Goal: Task Accomplishment & Management: Manage account settings

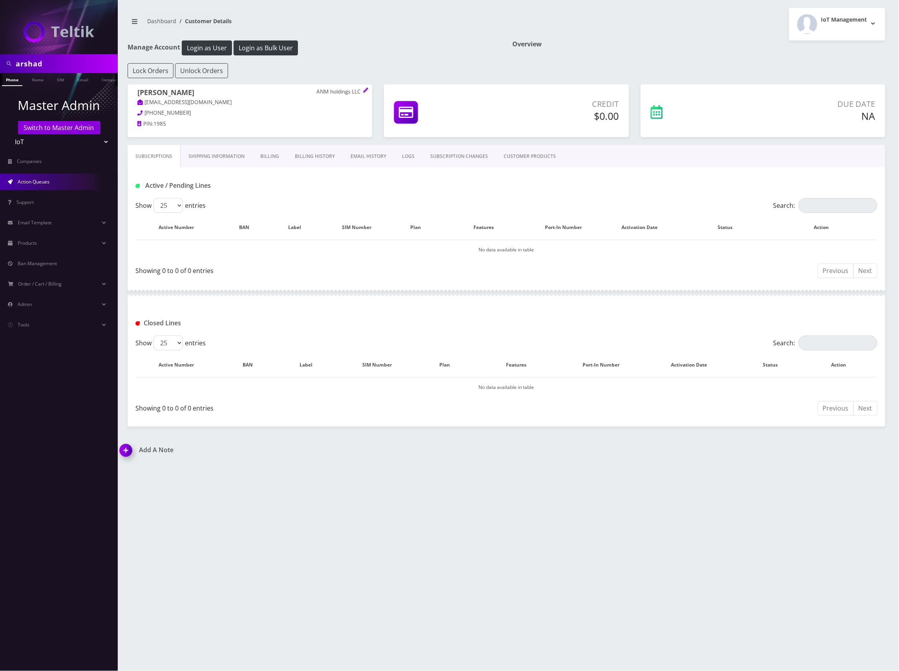
click at [53, 185] on link "Action Queues" at bounding box center [59, 182] width 118 height 16
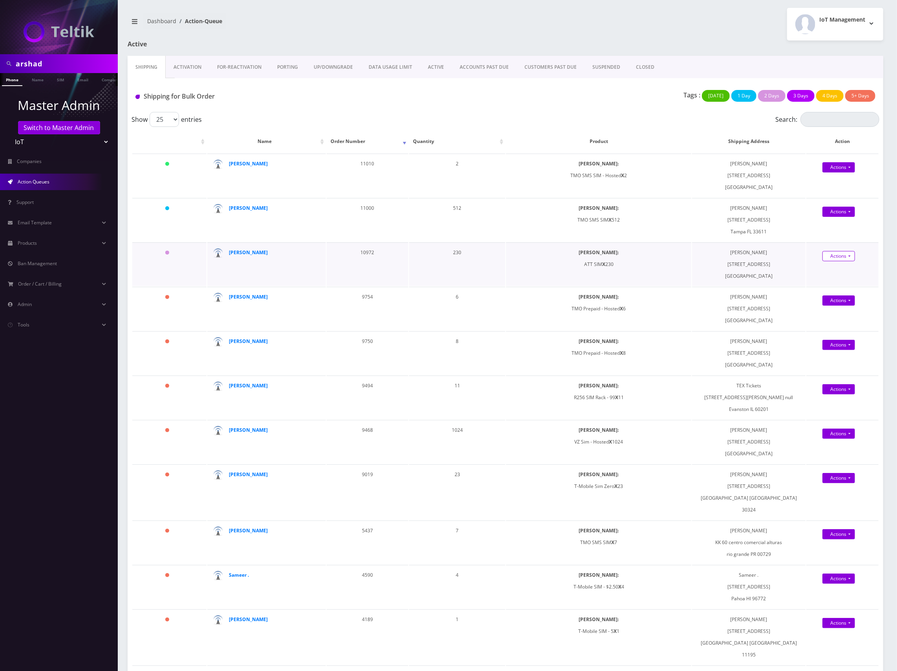
click at [846, 172] on link "Actions" at bounding box center [839, 167] width 33 height 10
click at [831, 269] on link "Shipped" at bounding box center [849, 271] width 64 height 12
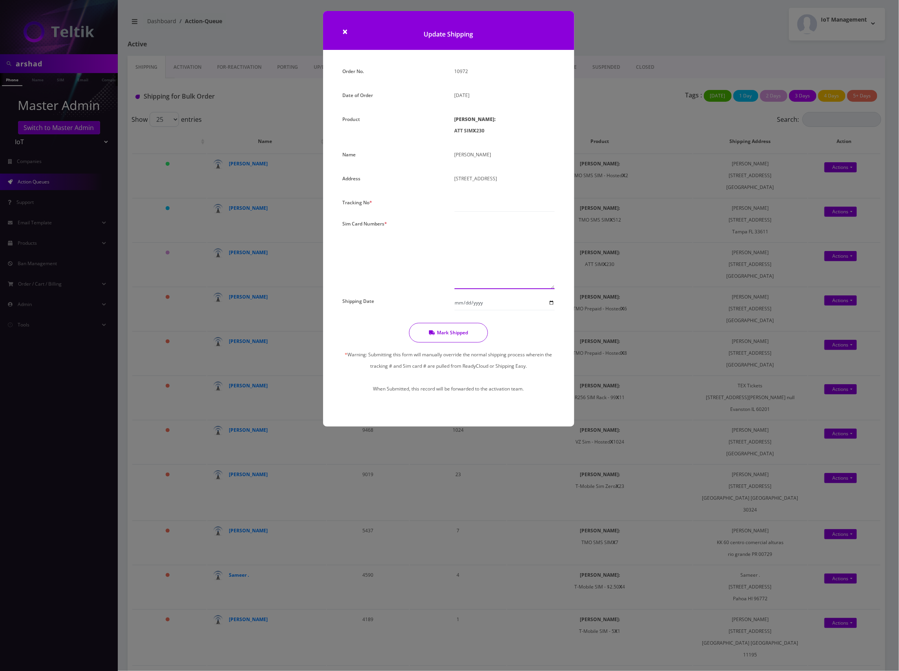
click at [484, 236] on textarea at bounding box center [505, 253] width 100 height 71
paste textarea "89010304300109697243 89010304300129962544 89010304300109313817 8901030430010931…"
type textarea "89010304300109697243 89010304300129962544 89010304300109313817 8901030430010931…"
click at [493, 212] on input "text" at bounding box center [505, 204] width 100 height 15
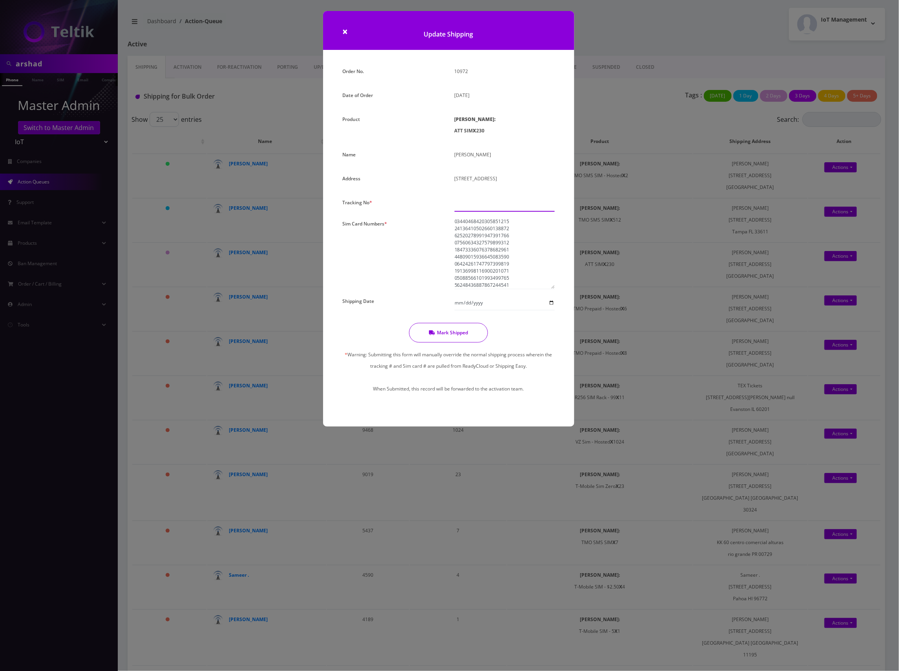
paste input "883554097016"
type input "883554097016"
click at [495, 310] on input "Shipping Date" at bounding box center [505, 302] width 100 height 15
click at [552, 310] on input "Shipping Date" at bounding box center [505, 302] width 100 height 15
type input "[DATE]"
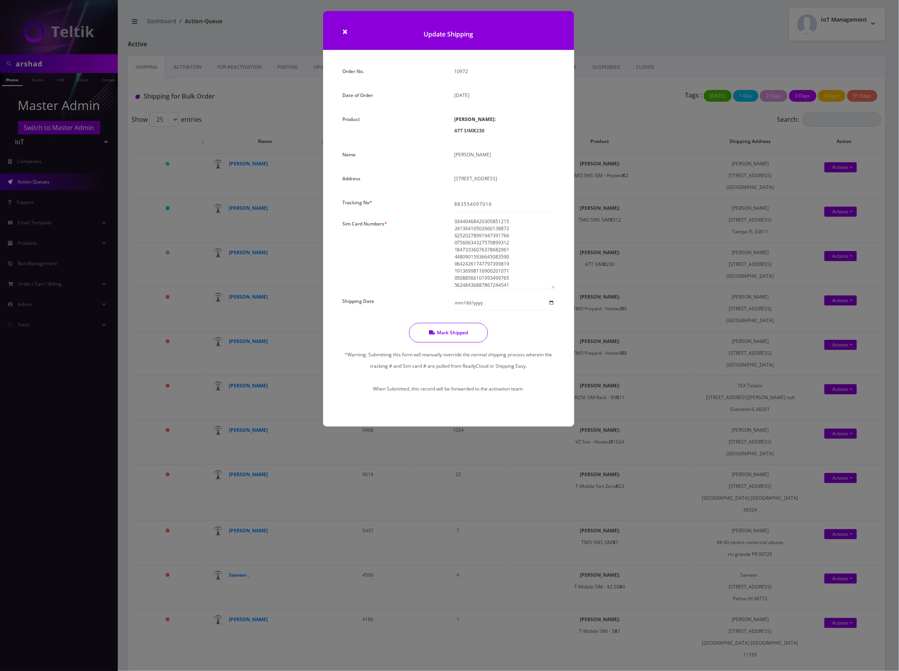
click at [454, 342] on button "Mark Shipped" at bounding box center [448, 333] width 79 height 20
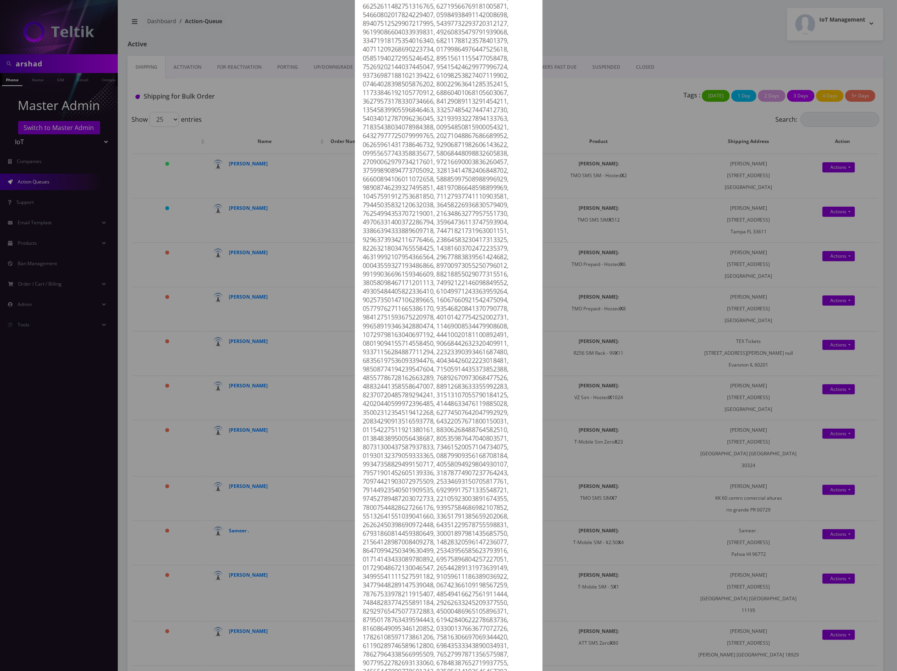
scroll to position [152, 0]
click at [486, 234] on div at bounding box center [449, 424] width 180 height 976
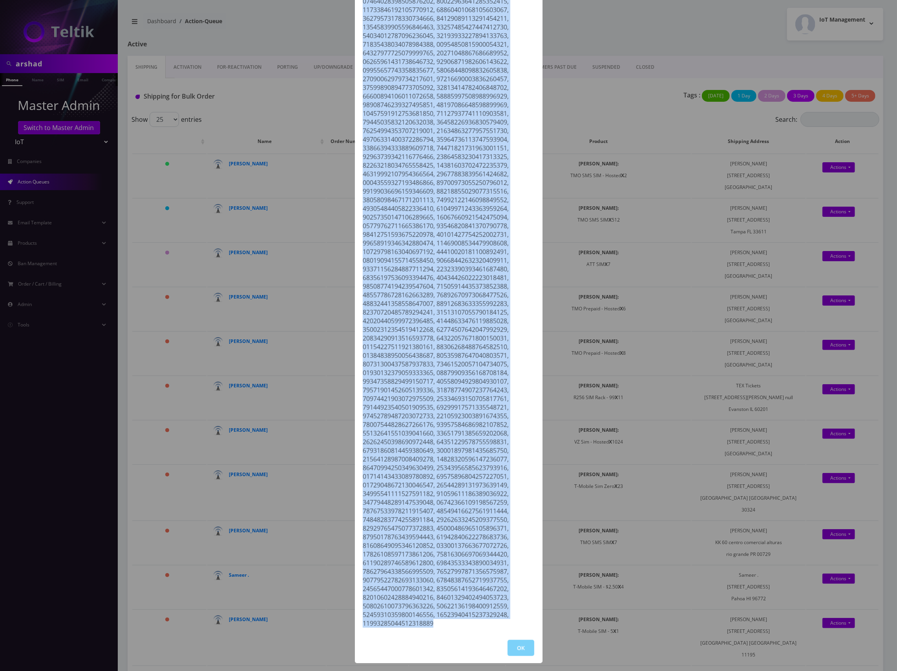
drag, startPoint x: 362, startPoint y: 101, endPoint x: 438, endPoint y: 627, distance: 530.9
click at [436, 626] on div at bounding box center [449, 139] width 180 height 976
copy div "89010304300109697243, 89010304300129962544, 89010304300109313817, 8901030430010…"
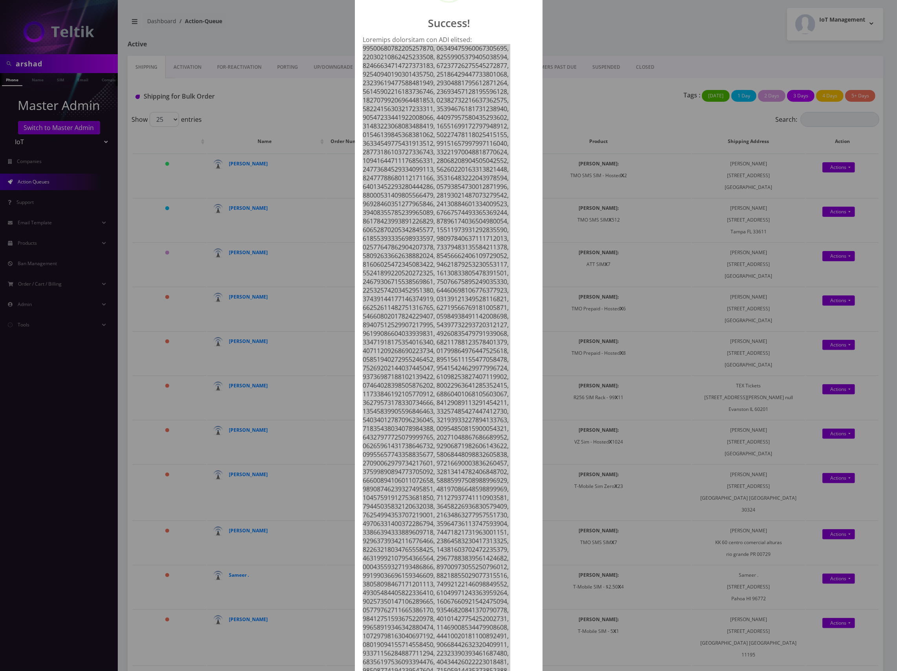
scroll to position [0, 0]
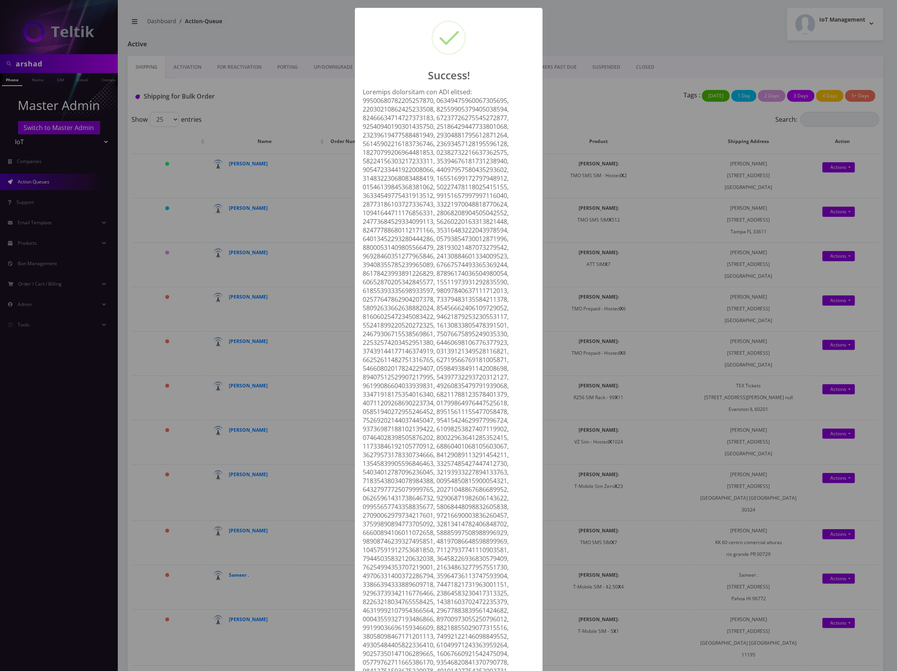
click at [272, 227] on div "Success! OK" at bounding box center [448, 335] width 897 height 671
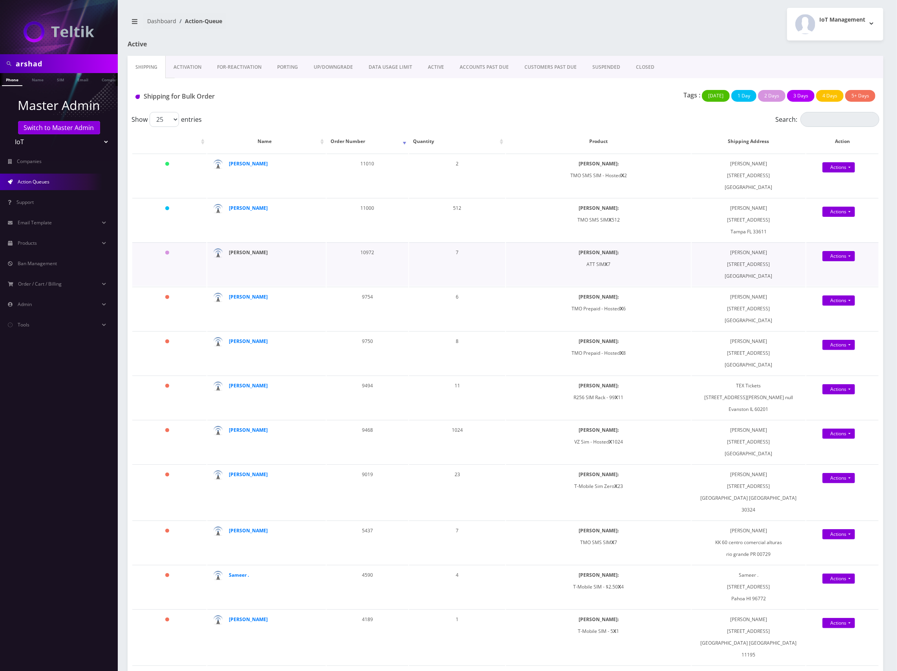
click at [258, 255] on strong "Shuron Woodyard" at bounding box center [248, 252] width 39 height 7
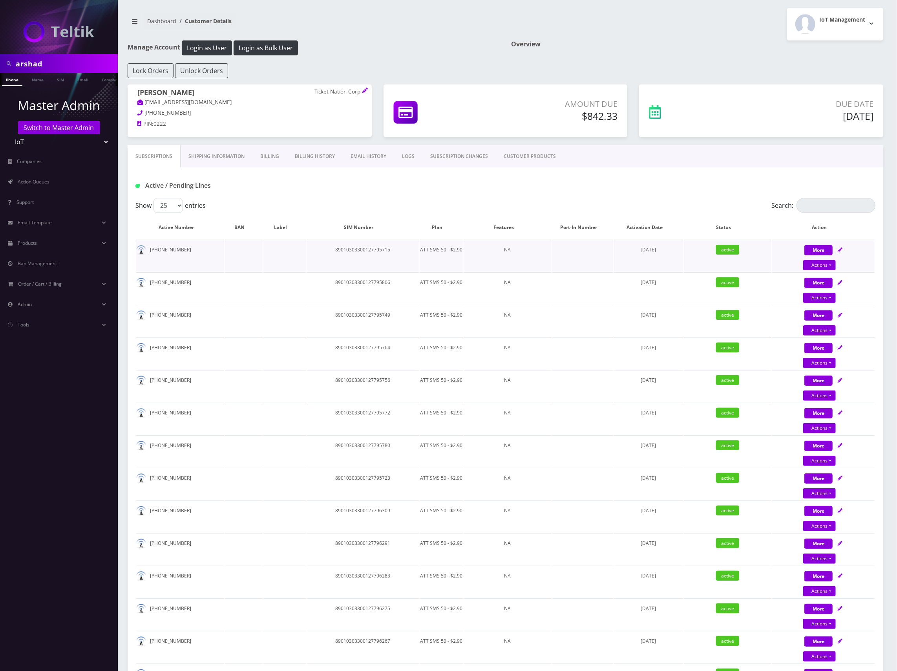
click at [375, 250] on td "89010303300127795715" at bounding box center [363, 256] width 112 height 32
copy td "89010303300127795715"
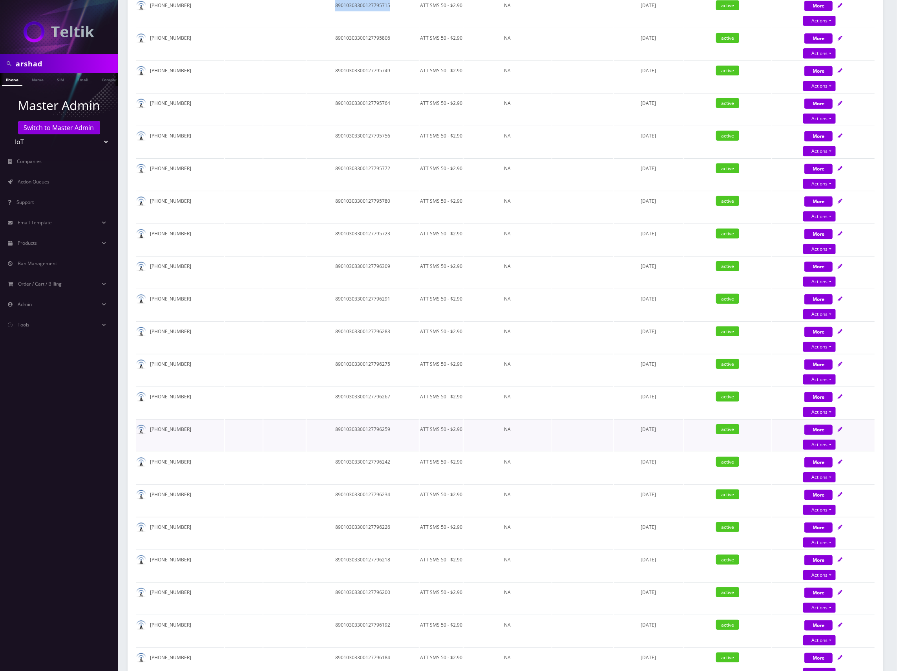
scroll to position [366, 0]
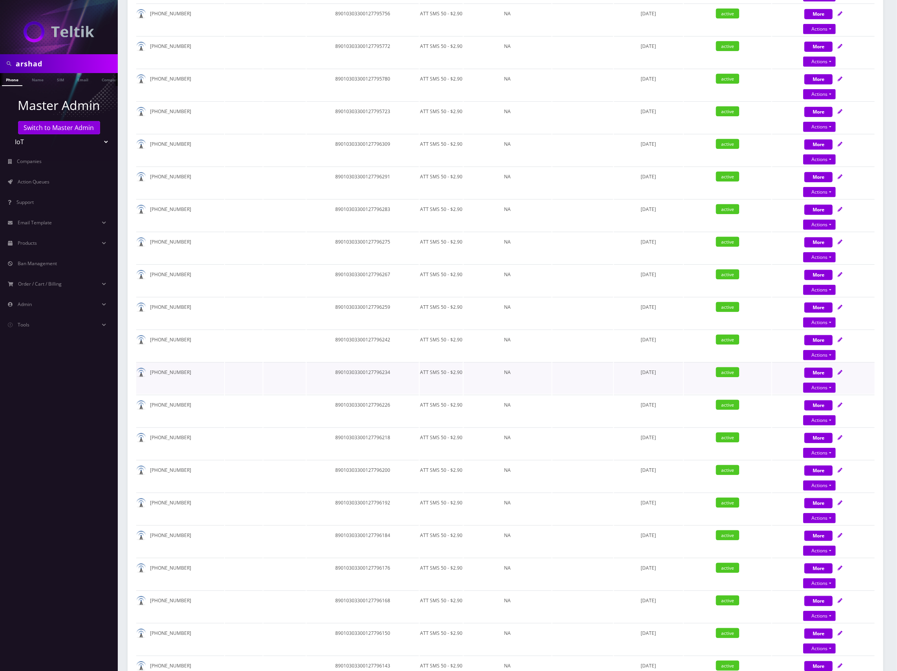
click at [377, 371] on td "89010303300127796234" at bounding box center [363, 378] width 112 height 32
drag, startPoint x: 377, startPoint y: 371, endPoint x: 386, endPoint y: 369, distance: 8.4
click at [379, 370] on td "89010303300127796234" at bounding box center [363, 378] width 112 height 32
copy td "89010303300127796234"
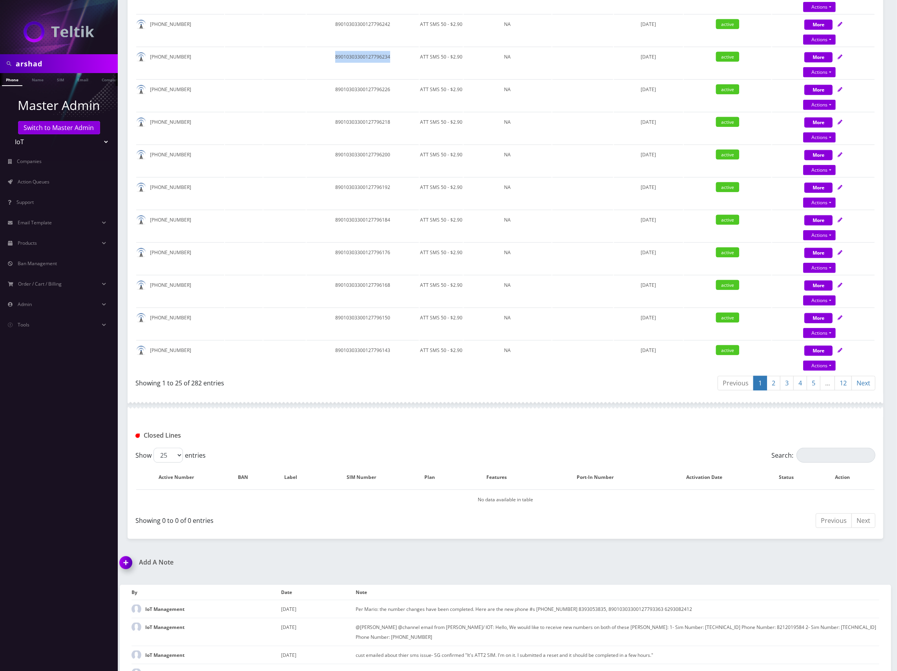
scroll to position [715, 0]
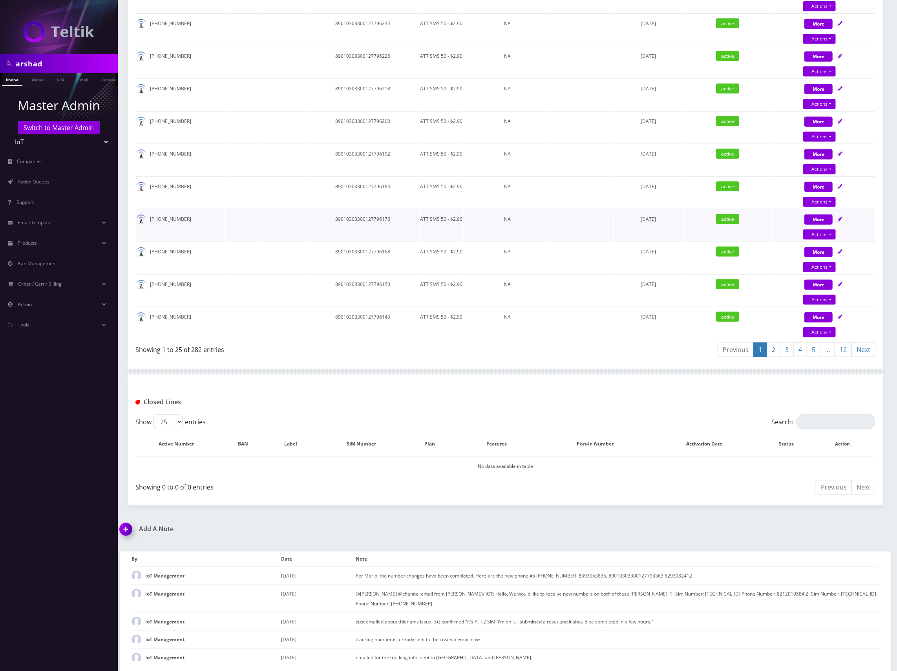
click at [374, 216] on td "89010303300127796176" at bounding box center [363, 225] width 112 height 32
copy td "89010303300127796176"
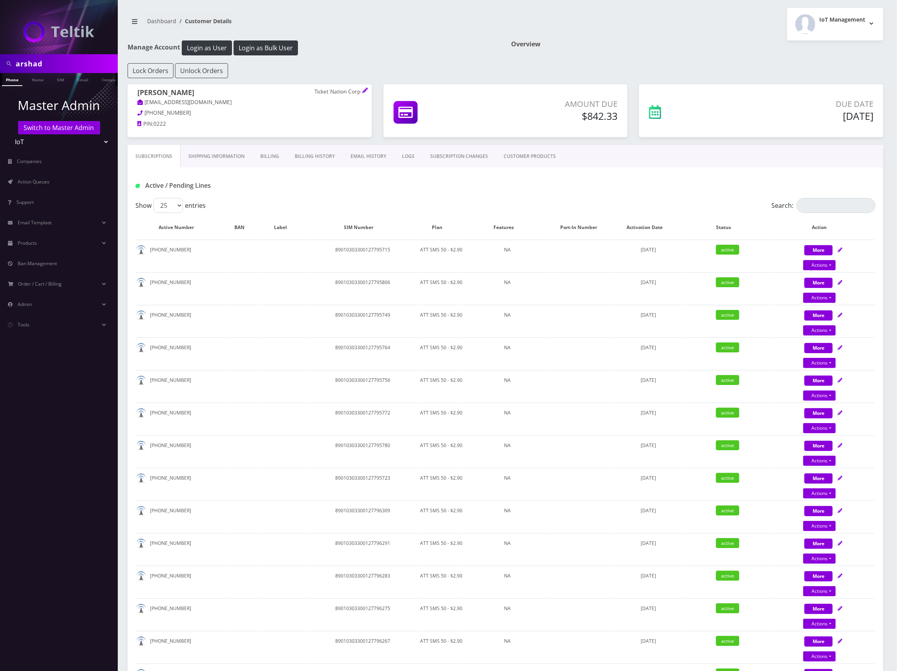
scroll to position [0, 4]
drag, startPoint x: 54, startPoint y: 64, endPoint x: -4, endPoint y: 61, distance: 58.2
paste input "89010304300124025594"
type input "89010304300124025594"
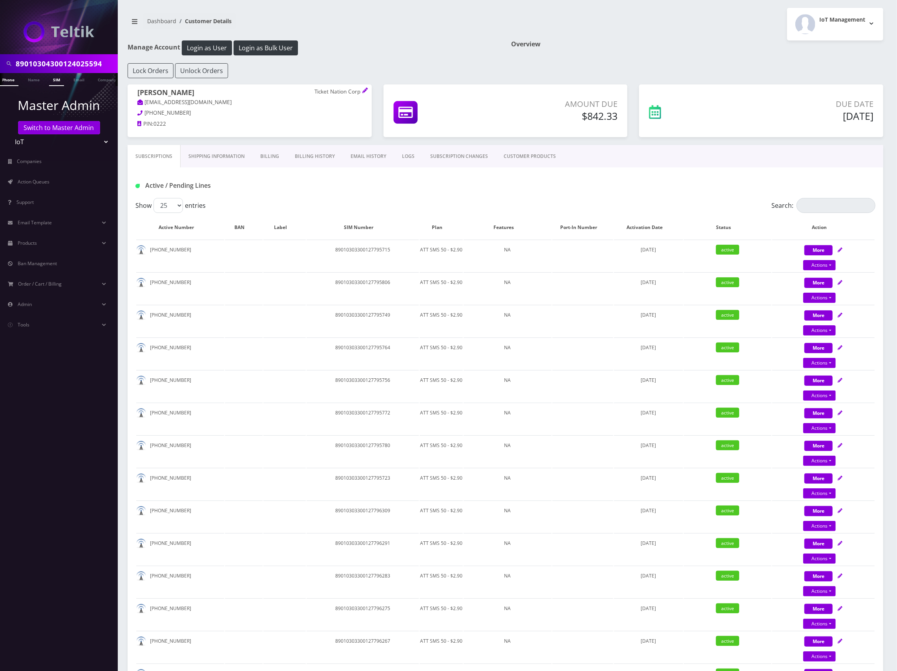
click at [57, 79] on link "SIM" at bounding box center [56, 79] width 15 height 13
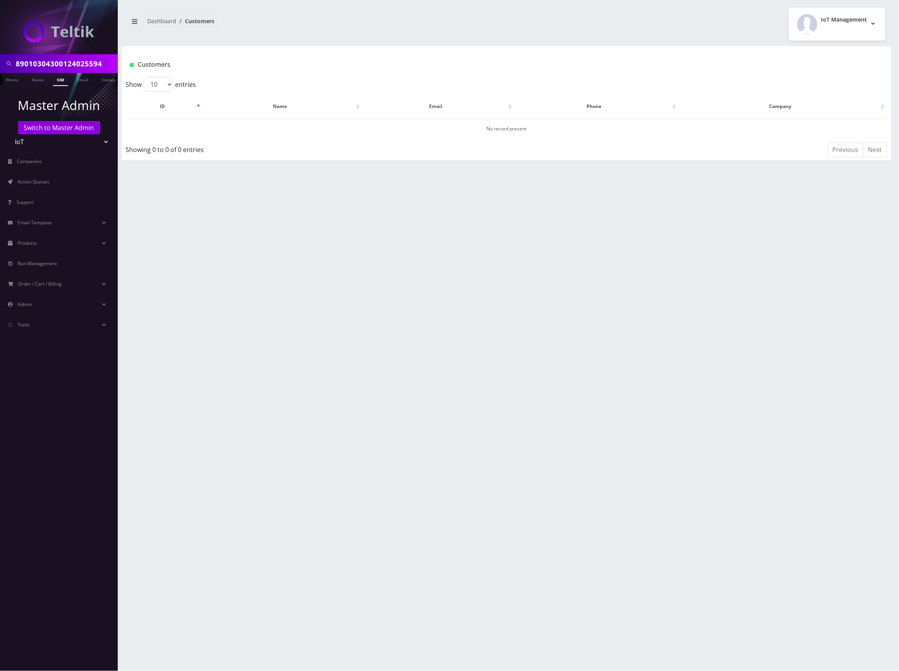
drag, startPoint x: 397, startPoint y: 136, endPoint x: 84, endPoint y: 143, distance: 313.1
click at [84, 143] on select "Teltik Production My Link Mobile VennMobile Unlimited Advanced LTE Rexing Inc D…" at bounding box center [59, 141] width 100 height 15
click at [68, 128] on link "Switch to Master Admin" at bounding box center [59, 127] width 82 height 13
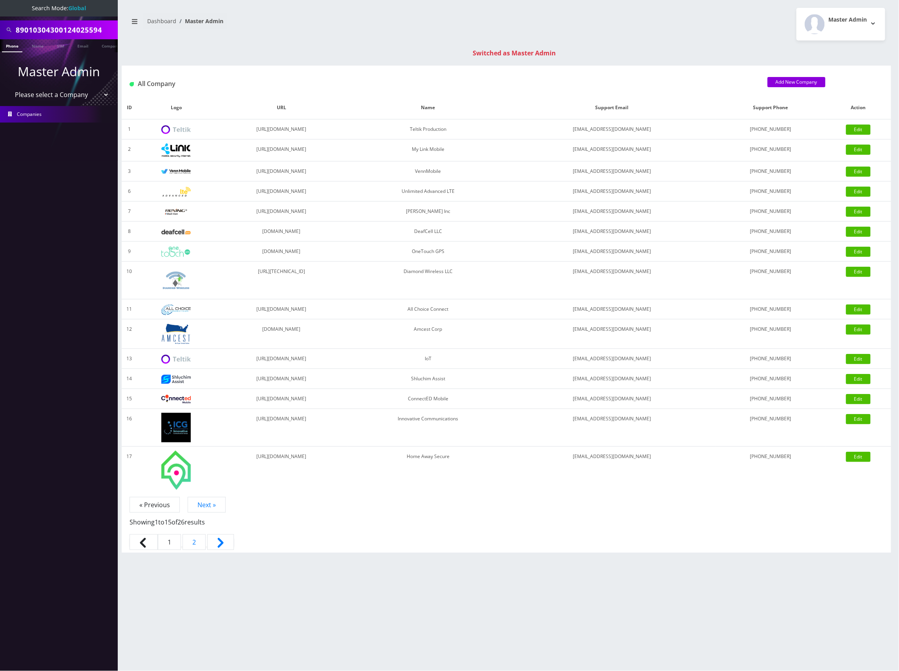
click at [65, 32] on input "89010304300124025594" at bounding box center [66, 29] width 100 height 15
click at [62, 46] on link "SIM" at bounding box center [60, 45] width 15 height 13
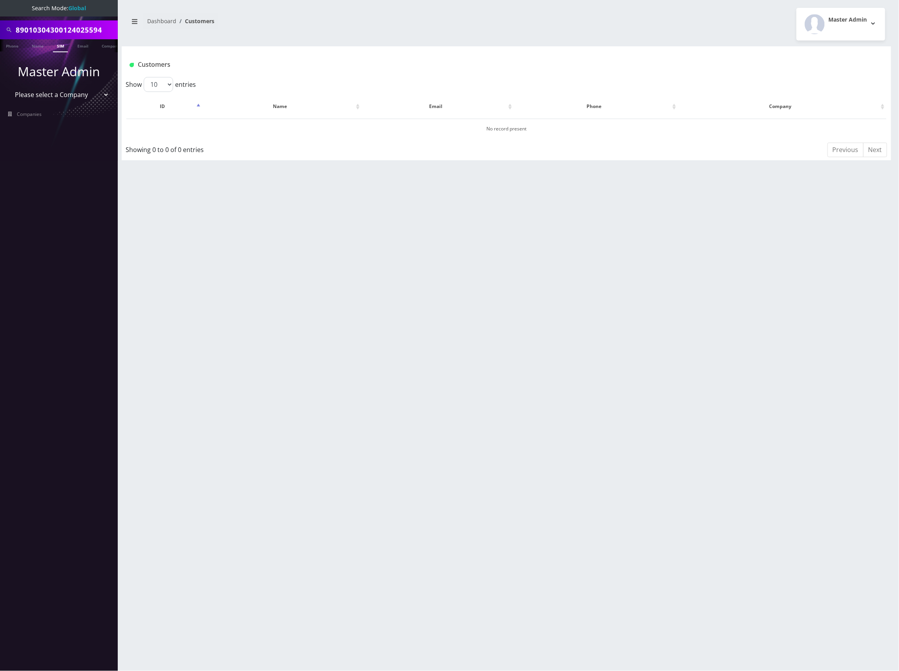
click at [74, 33] on input "89010304300124025594" at bounding box center [66, 29] width 100 height 15
click at [57, 46] on link "SIM" at bounding box center [60, 45] width 15 height 13
click at [63, 48] on link "SIM" at bounding box center [60, 45] width 15 height 13
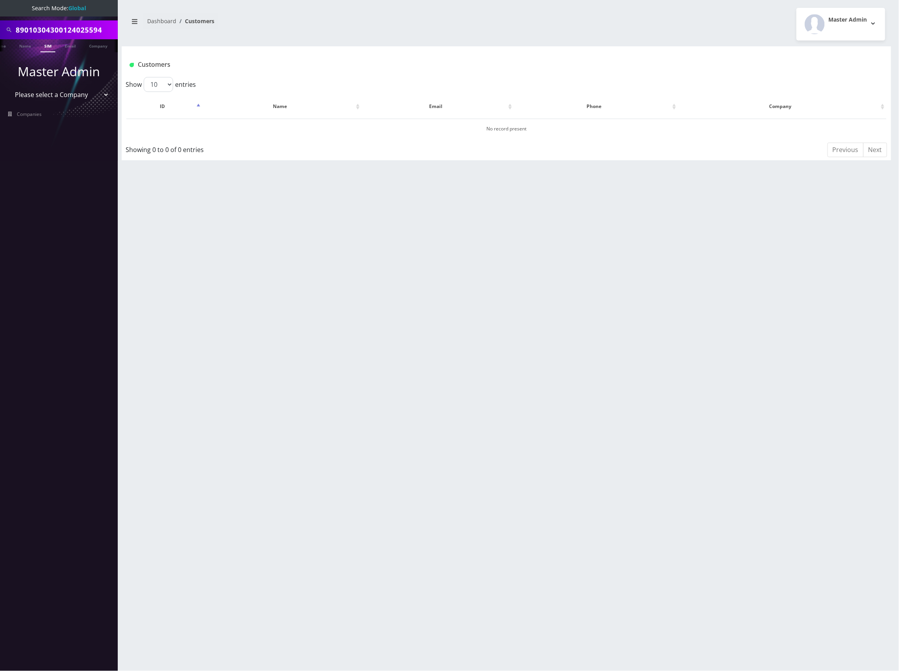
click at [85, 31] on input "89010304300124025594" at bounding box center [66, 29] width 100 height 15
paste input "78"
type input "89010304300124025784"
click at [48, 46] on link "SIM" at bounding box center [47, 45] width 15 height 13
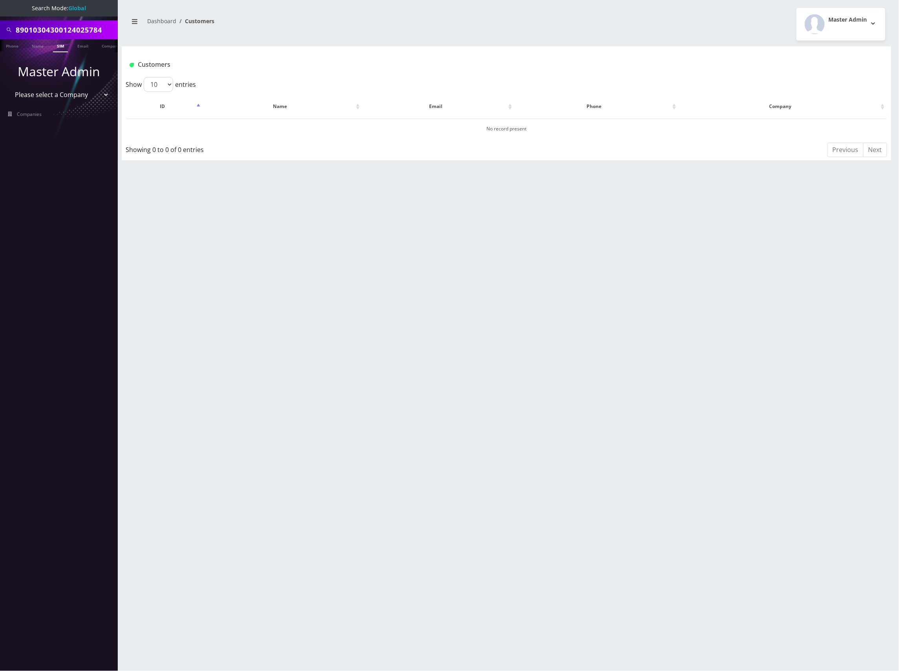
click at [62, 24] on input "89010304300124025784" at bounding box center [66, 29] width 100 height 15
paste input "07874232"
type input "89010304300107874232"
click at [60, 49] on link "SIM" at bounding box center [60, 45] width 15 height 13
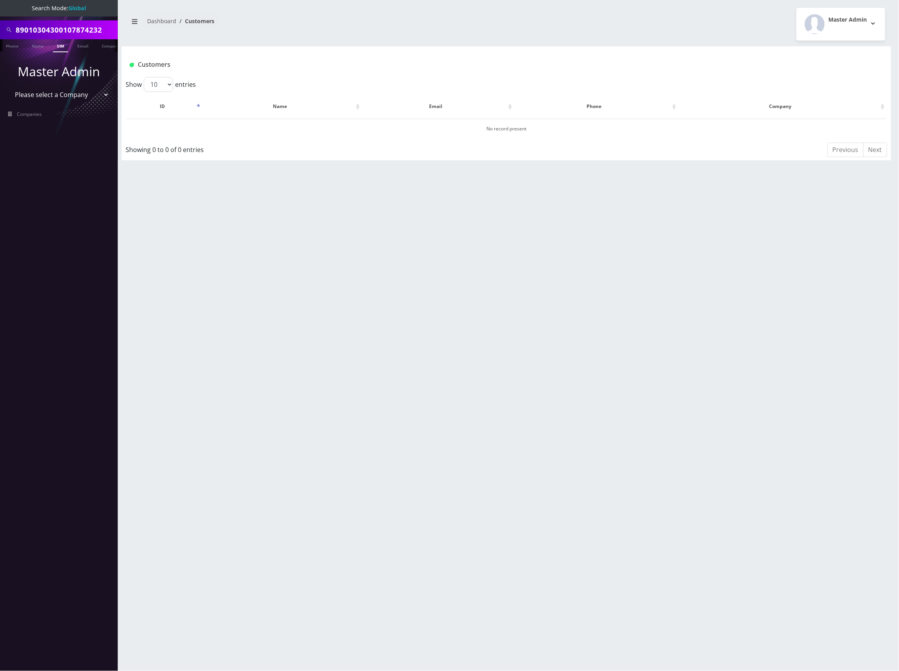
click at [55, 26] on input "89010304300107874232" at bounding box center [66, 29] width 100 height 15
paste input "24015215"
type input "89010304300124015215"
click at [60, 47] on link "SIM" at bounding box center [60, 45] width 15 height 13
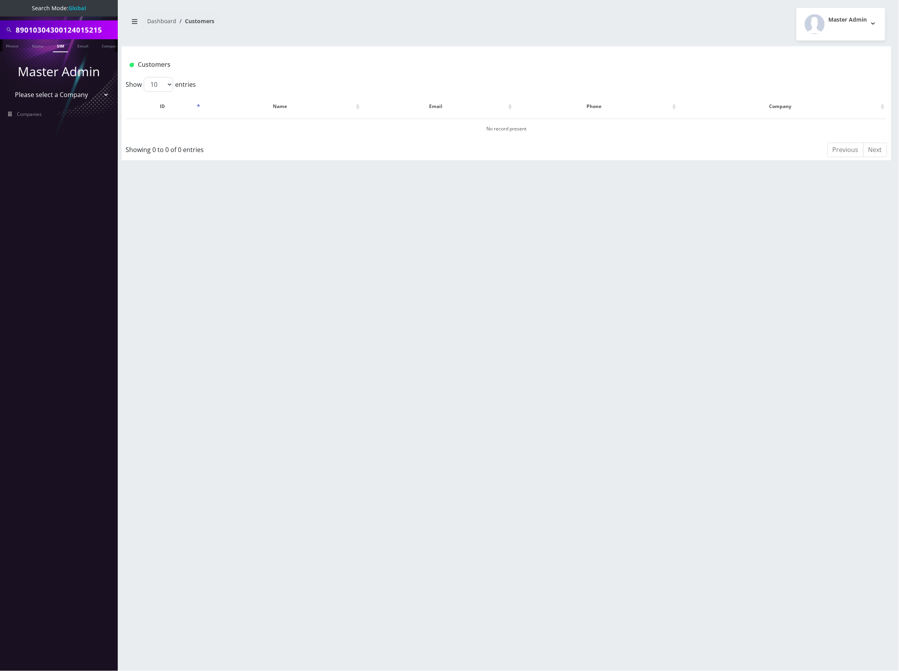
scroll to position [0, 4]
click at [67, 29] on input "89010304300124015215" at bounding box center [66, 29] width 100 height 15
paste input "07875114"
type input "89010304300107875114"
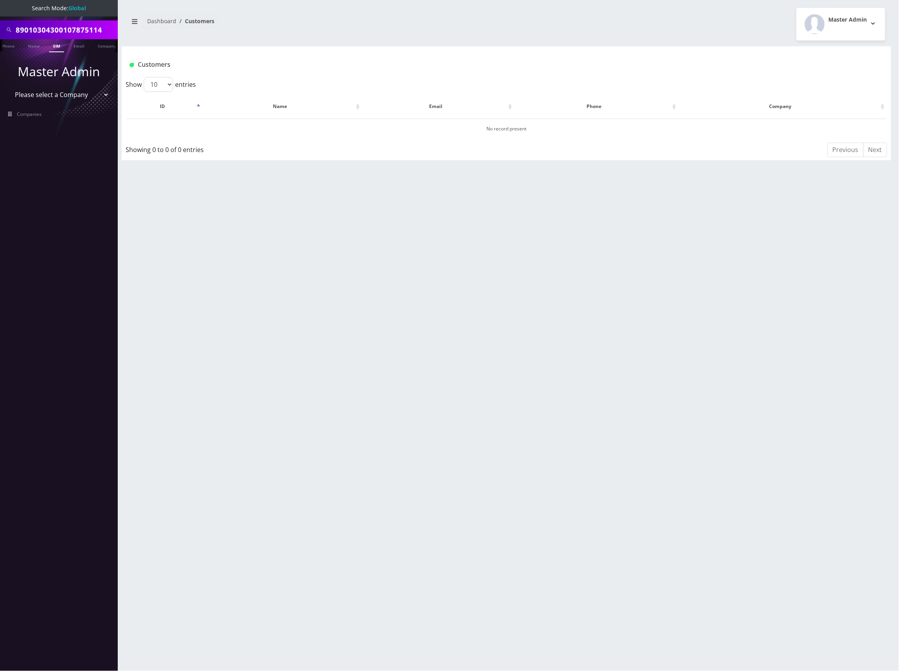
click at [57, 48] on link "SIM" at bounding box center [56, 45] width 15 height 13
click at [76, 36] on input "89010304300107875114" at bounding box center [66, 29] width 100 height 15
click at [75, 35] on input "89010304300107875114" at bounding box center [66, 29] width 100 height 15
paste input "2402644"
type input "89010304300124026444"
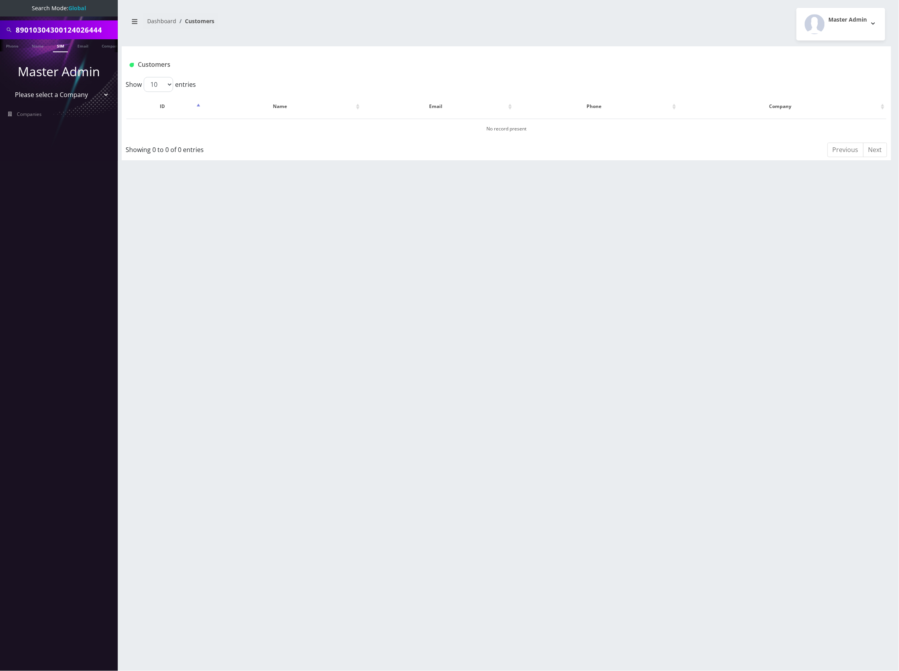
click at [57, 45] on link "SIM" at bounding box center [60, 45] width 15 height 13
click at [58, 27] on input "89010304300124026444" at bounding box center [66, 29] width 100 height 15
paste input "8901030430012402622"
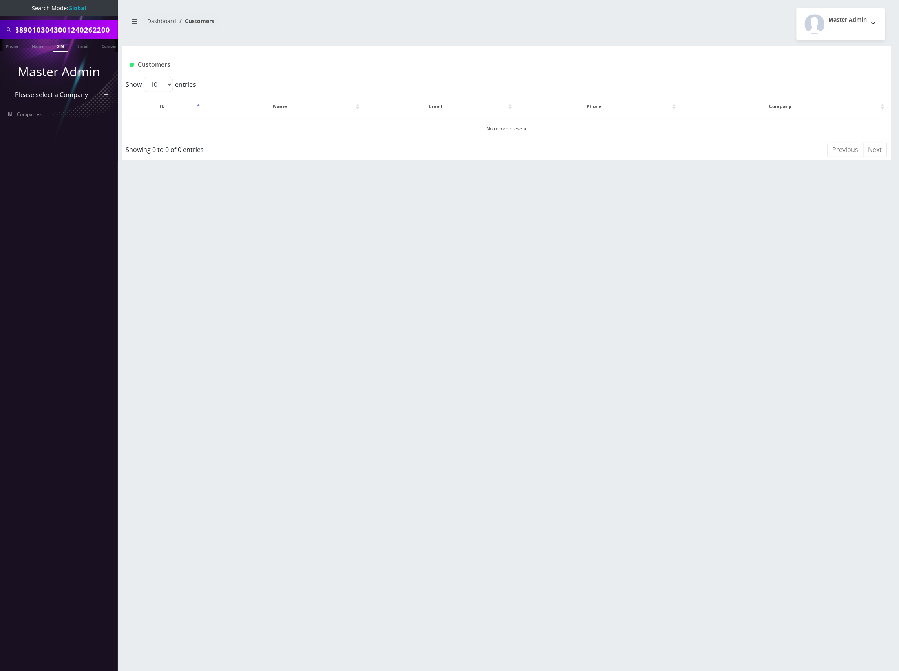
type input "890103043890103043001240262200124026444"
click at [56, 46] on link "SIM" at bounding box center [60, 45] width 15 height 13
click at [68, 22] on input "890103043890103043001240262200124026444" at bounding box center [66, 29] width 100 height 15
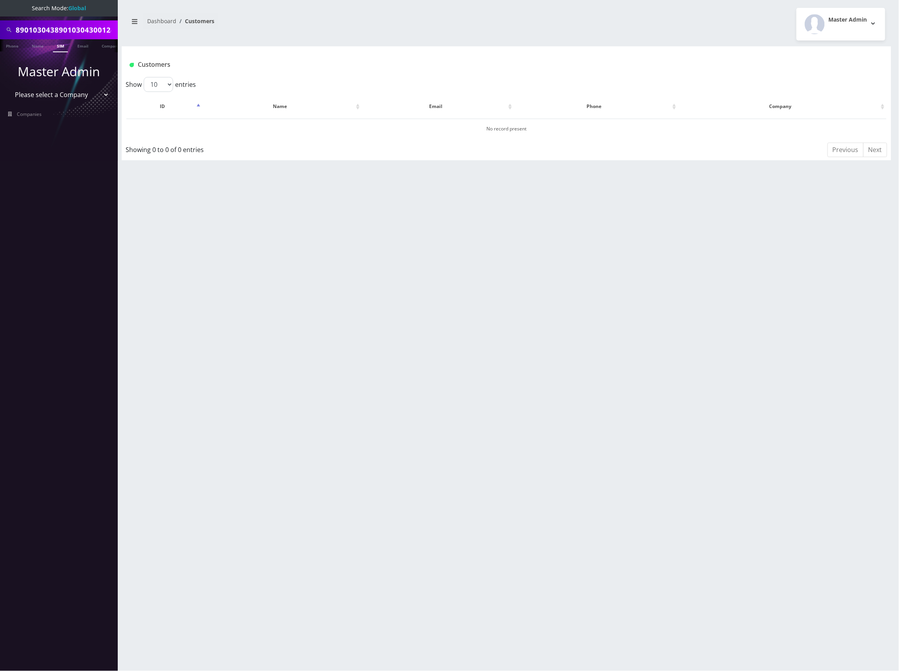
paste input "00124026220"
type input "89010304300124026220"
click at [60, 46] on link "SIM" at bounding box center [60, 45] width 15 height 13
click at [80, 93] on select "Please select a Company Teltik Production My Link Mobile VennMobile Unlimited A…" at bounding box center [59, 94] width 100 height 15
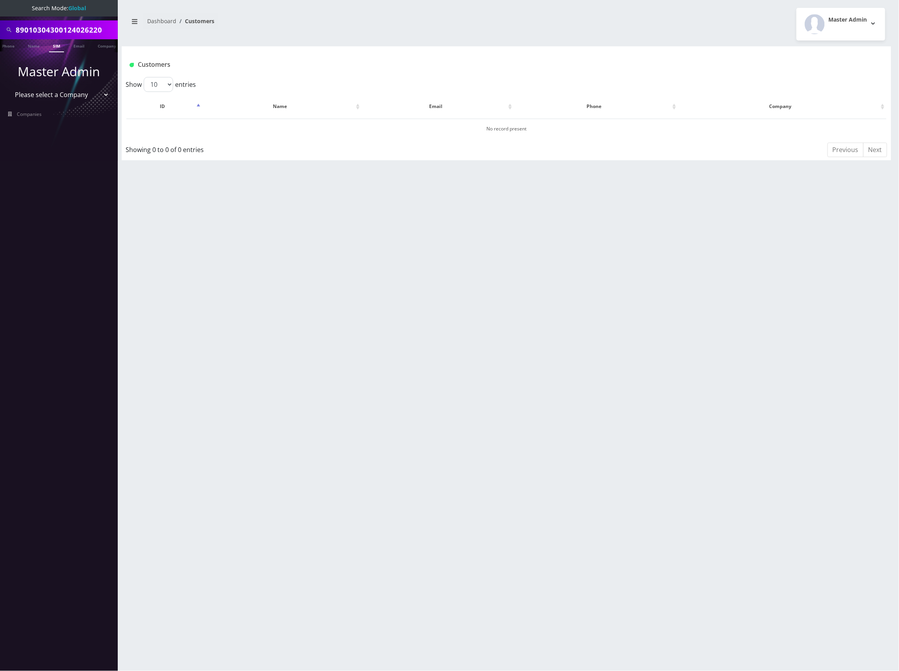
select select "13"
click at [9, 87] on select "Please select a Company Teltik Production My Link Mobile VennMobile Unlimited A…" at bounding box center [59, 94] width 100 height 15
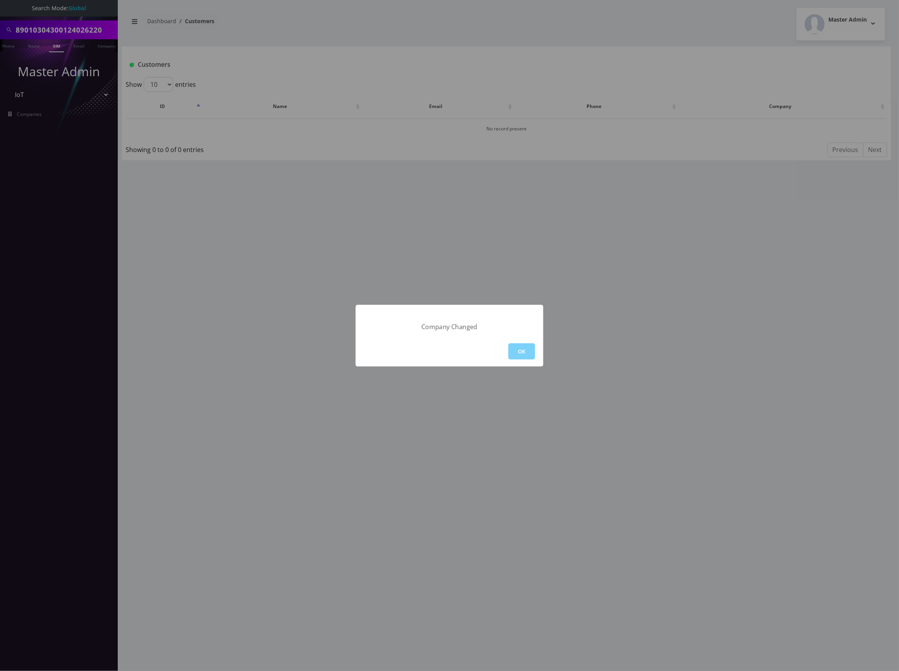
click at [525, 357] on button "OK" at bounding box center [522, 351] width 27 height 16
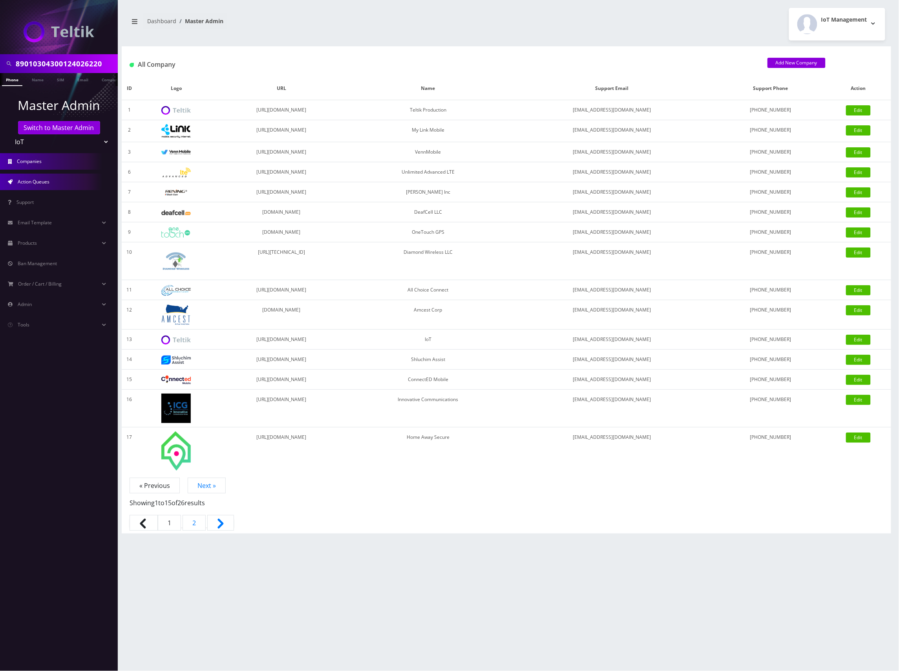
drag, startPoint x: 46, startPoint y: 177, endPoint x: 73, endPoint y: 181, distance: 27.4
click at [47, 177] on link "Action Queues" at bounding box center [59, 182] width 118 height 16
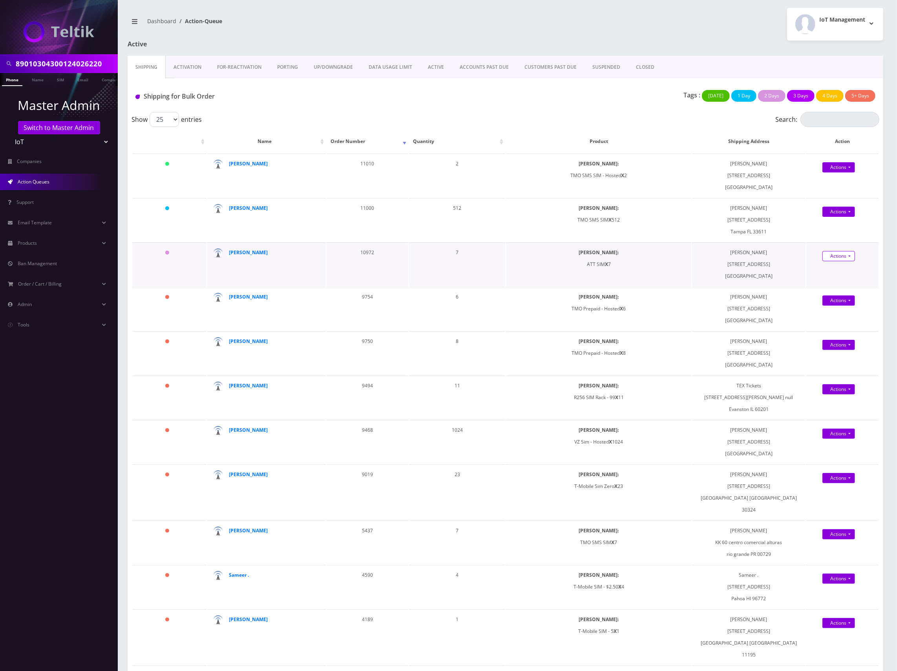
click at [837, 172] on link "Actions" at bounding box center [839, 167] width 33 height 10
click at [835, 271] on link "Shipped" at bounding box center [849, 271] width 64 height 12
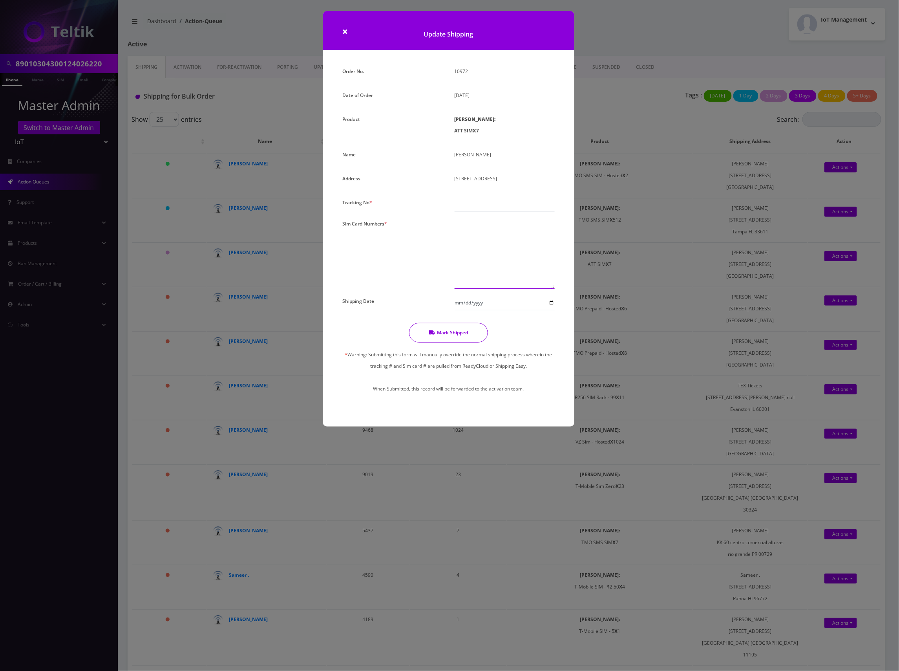
drag, startPoint x: 505, startPoint y: 272, endPoint x: 508, endPoint y: 268, distance: 5.1
click at [507, 272] on textarea at bounding box center [505, 253] width 100 height 71
paste textarea "89010304300124025594 89010304300124025784 89010304300107874232 8901030430012401…"
type textarea "89010304300124025594 89010304300124025784 89010304300107874232 8901030430012401…"
click at [506, 212] on input "text" at bounding box center [505, 204] width 100 height 15
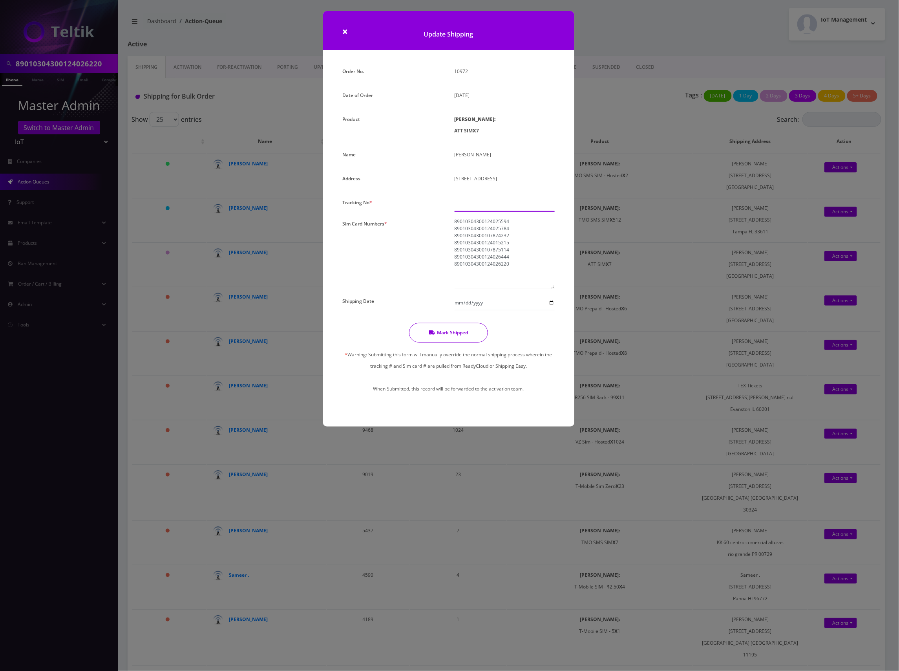
click at [486, 212] on input "text" at bounding box center [505, 204] width 100 height 15
paste input "883554097016"
type input "883554097016"
click at [550, 310] on input "Shipping Date" at bounding box center [505, 302] width 100 height 15
type input "2025-08-13"
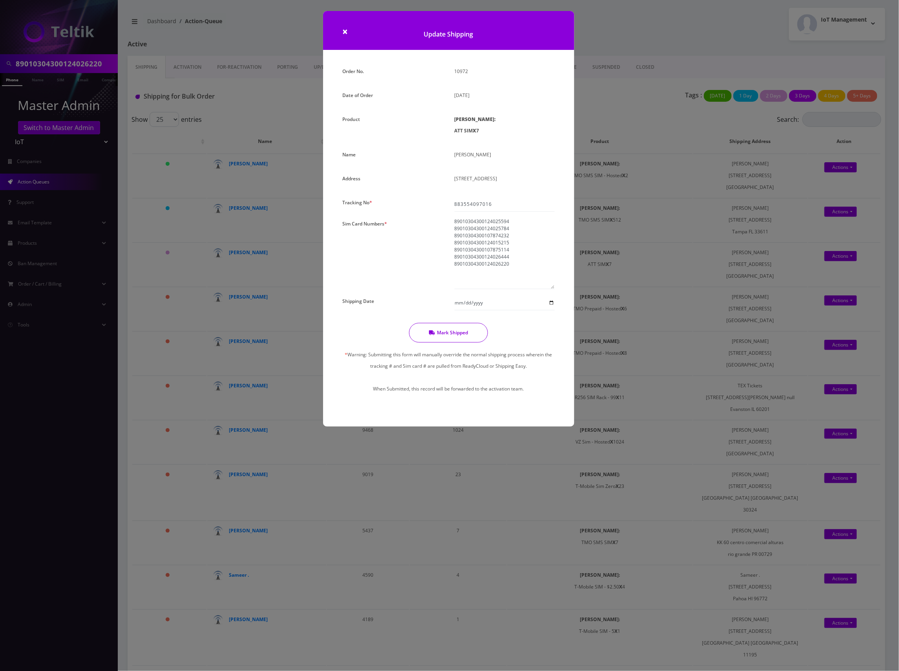
click at [448, 342] on button "Mark Shipped" at bounding box center [448, 333] width 79 height 20
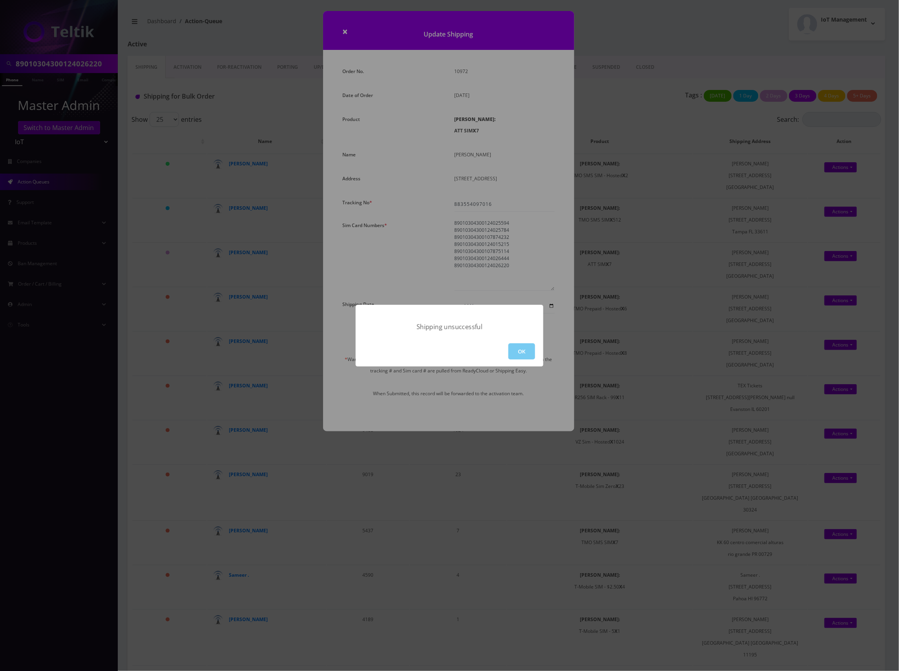
click at [523, 350] on button "OK" at bounding box center [522, 351] width 27 height 16
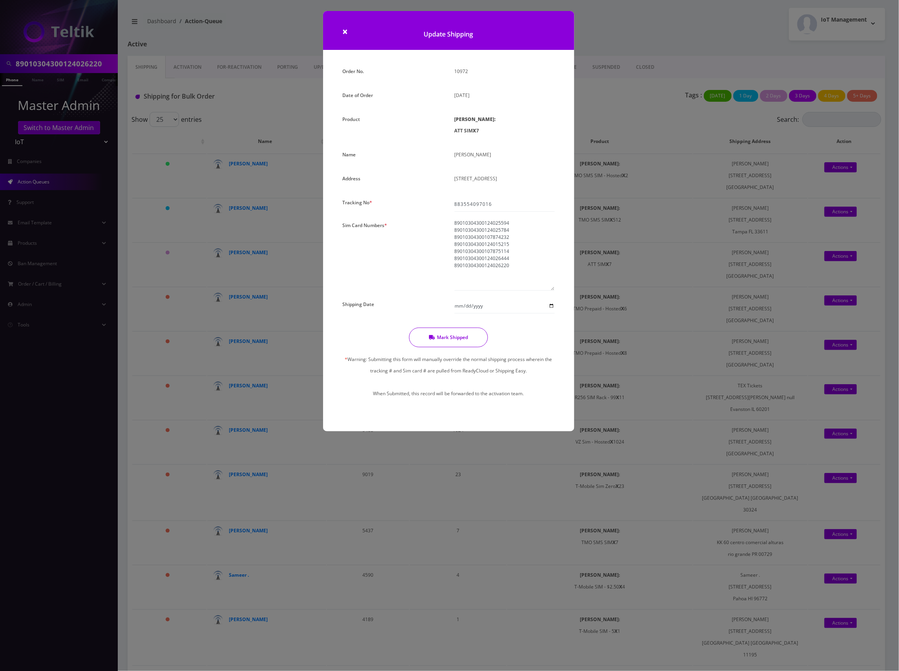
click at [453, 347] on button "Mark Shipped" at bounding box center [448, 338] width 79 height 20
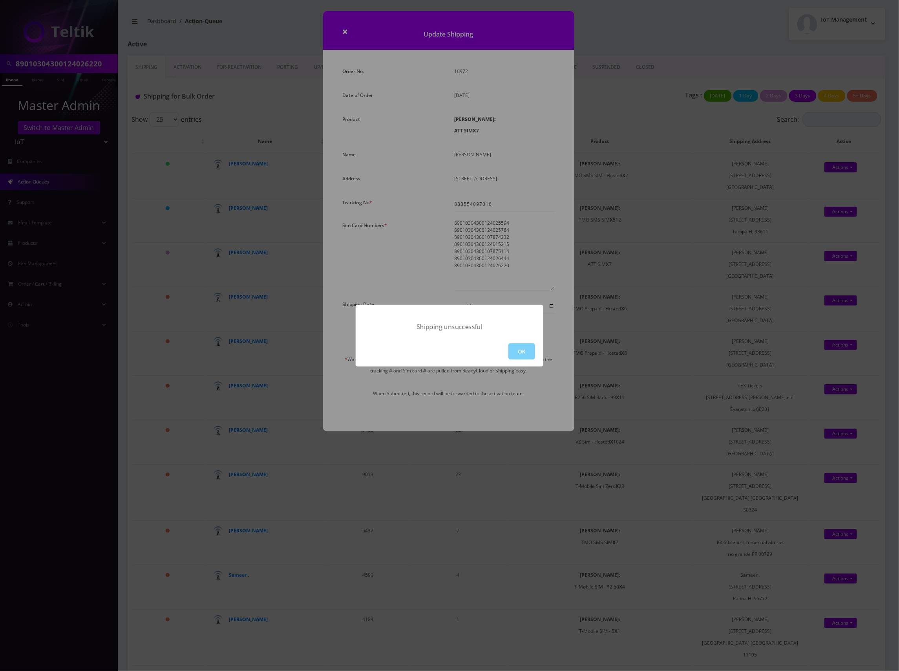
click at [750, 52] on div "Shipping unsuccessful OK" at bounding box center [449, 335] width 899 height 671
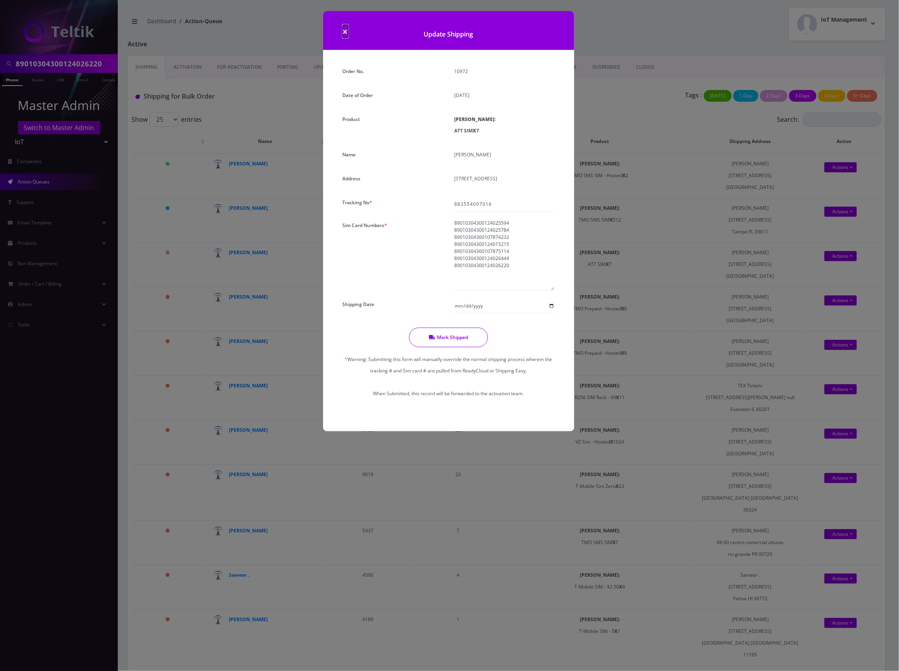
click at [346, 29] on span "×" at bounding box center [345, 31] width 5 height 13
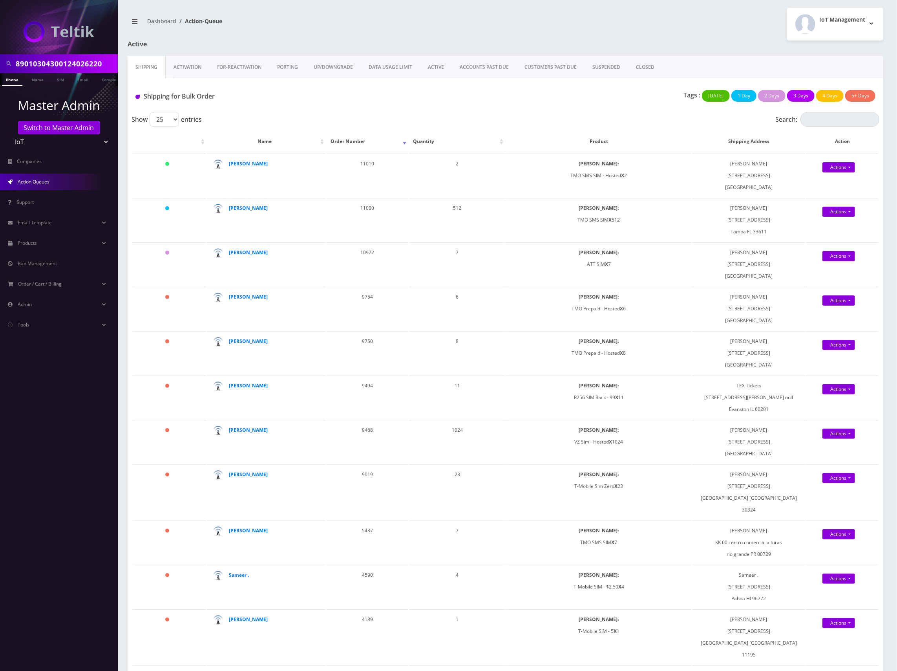
click at [77, 64] on input "89010304300124026220" at bounding box center [66, 63] width 100 height 15
paste input "5594"
type input "89010304300124025594"
click at [35, 79] on link "Name" at bounding box center [38, 79] width 20 height 13
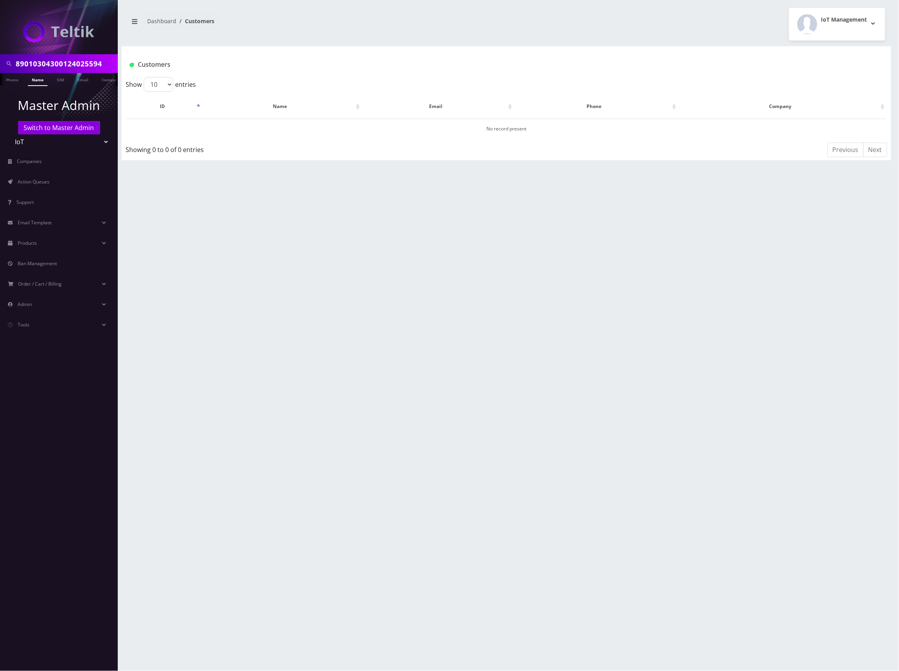
click at [58, 79] on link "SIM" at bounding box center [60, 79] width 15 height 12
click at [58, 79] on link "SIM" at bounding box center [60, 79] width 15 height 13
click at [71, 128] on link "Switch to Master Admin" at bounding box center [59, 127] width 82 height 13
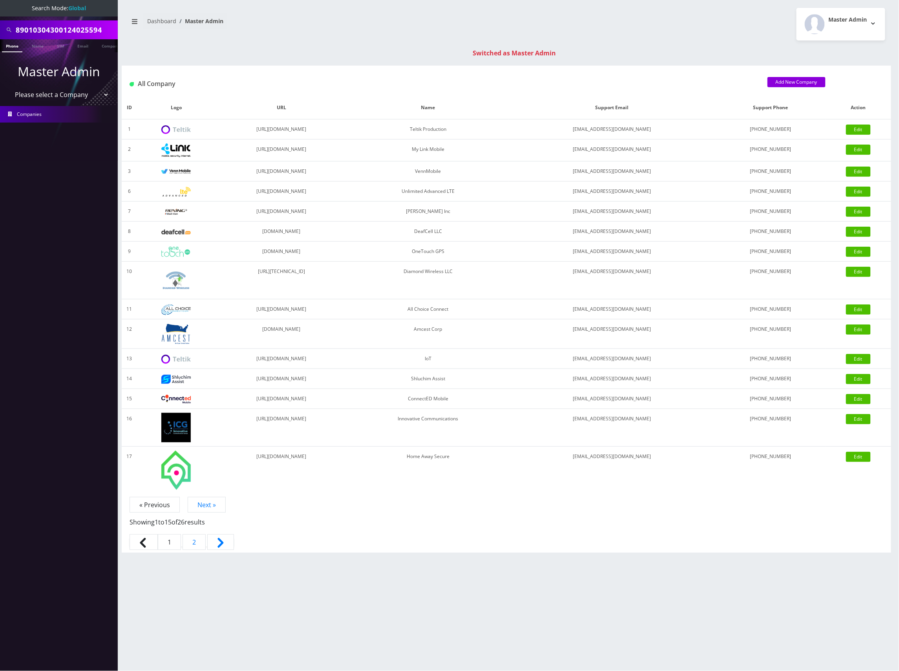
click at [337, 63] on div "89010304300124025594 Phone Name SIM Email Company Customer Dashboard Master Adm…" at bounding box center [507, 335] width 786 height 671
click at [59, 44] on link "SIM" at bounding box center [60, 45] width 15 height 13
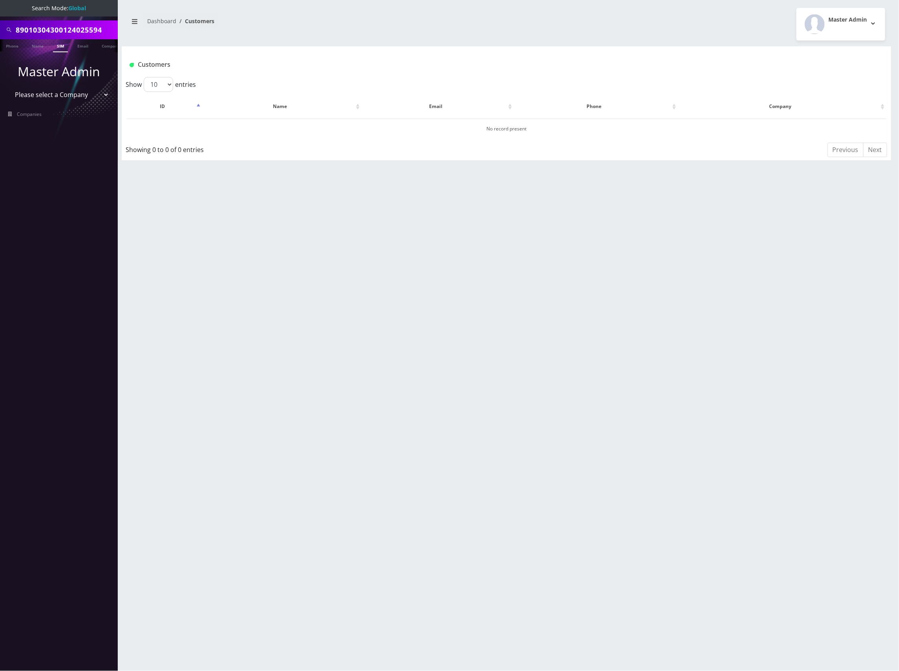
click at [59, 44] on link "SIM" at bounding box center [60, 45] width 15 height 13
click at [81, 93] on select "Please select a Company Teltik Production My Link Mobile VennMobile Unlimited A…" at bounding box center [59, 94] width 100 height 15
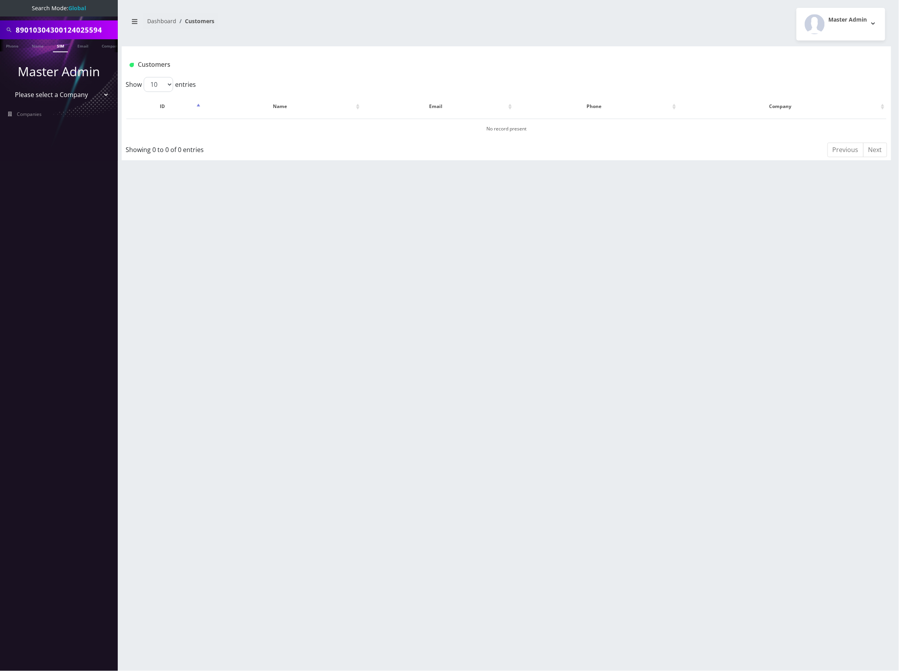
click at [81, 93] on select "Please select a Company Teltik Production My Link Mobile VennMobile Unlimited A…" at bounding box center [59, 94] width 100 height 15
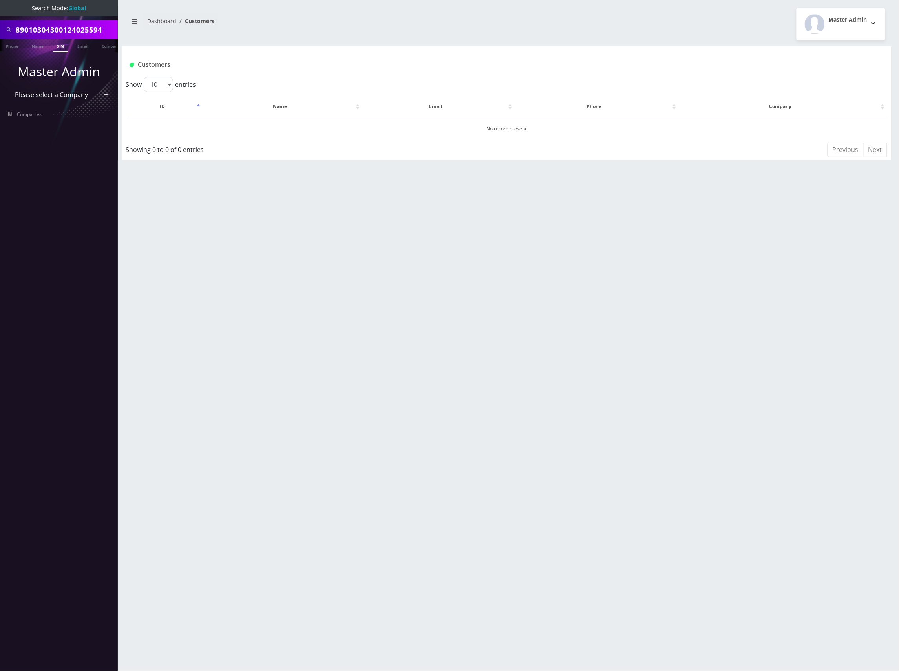
click at [263, 62] on h1 "Customers" at bounding box center [443, 64] width 626 height 7
click at [52, 27] on input "89010304300124025594" at bounding box center [66, 29] width 100 height 15
paste input "78"
type input "89010304300124025784"
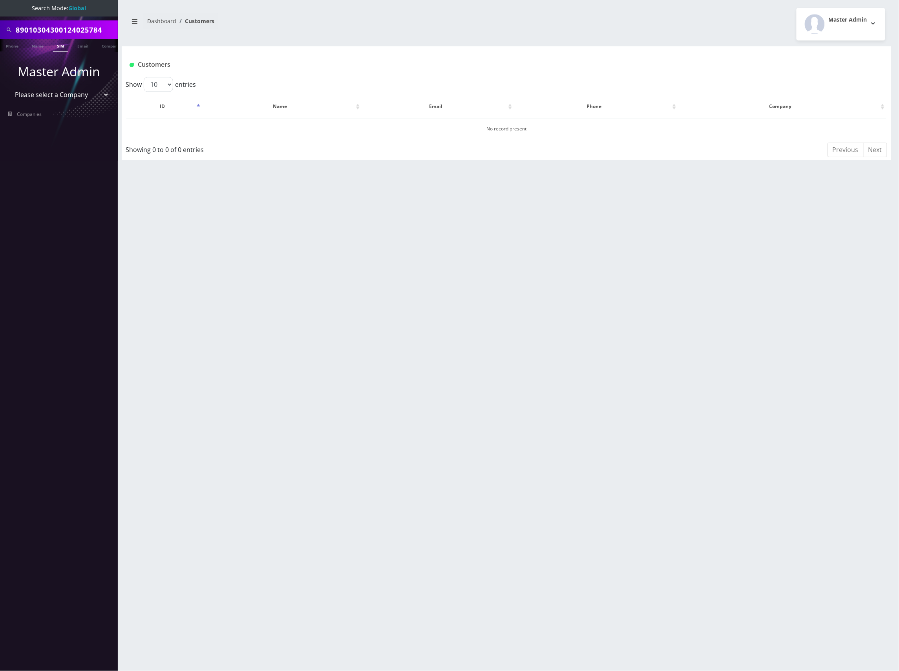
click at [63, 46] on link "SIM" at bounding box center [60, 45] width 15 height 13
click at [801, 283] on div "89010304300124025784 Phone Name SIM Email Company Customer Dashboard Customers …" at bounding box center [507, 335] width 786 height 671
click at [55, 48] on link "SIM" at bounding box center [60, 45] width 15 height 13
click at [511, 247] on div "89010304300124025784 Phone Name SIM Email Company Customer Dashboard Customers …" at bounding box center [507, 335] width 786 height 671
click at [795, 277] on div "89010304300124025784 Phone Name SIM Email Company Customer Dashboard Customers …" at bounding box center [507, 335] width 786 height 671
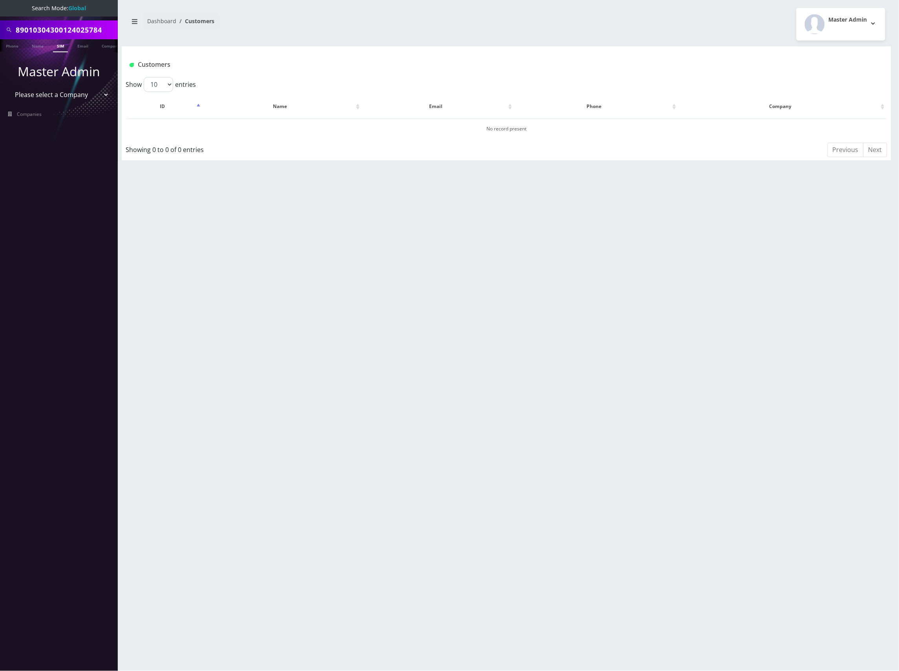
click at [60, 49] on link "SIM" at bounding box center [60, 45] width 15 height 13
click at [101, 44] on link "Company" at bounding box center [111, 45] width 26 height 13
click at [81, 46] on link "Email" at bounding box center [82, 45] width 19 height 13
click at [580, 253] on div "89010304300124025784 Phone Name SIM Email Company Customer Dashboard Customers …" at bounding box center [507, 335] width 786 height 671
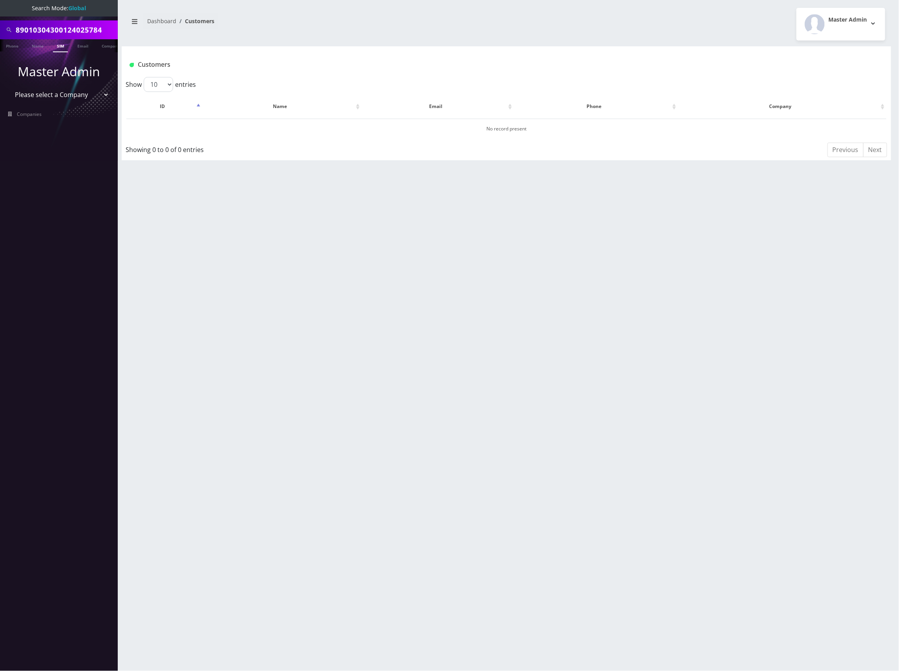
click at [75, 92] on select "Please select a Company Teltik Production My Link Mobile VennMobile Unlimited A…" at bounding box center [59, 94] width 100 height 15
select select "13"
click at [9, 87] on select "Please select a Company Teltik Production My Link Mobile VennMobile Unlimited A…" at bounding box center [59, 94] width 100 height 15
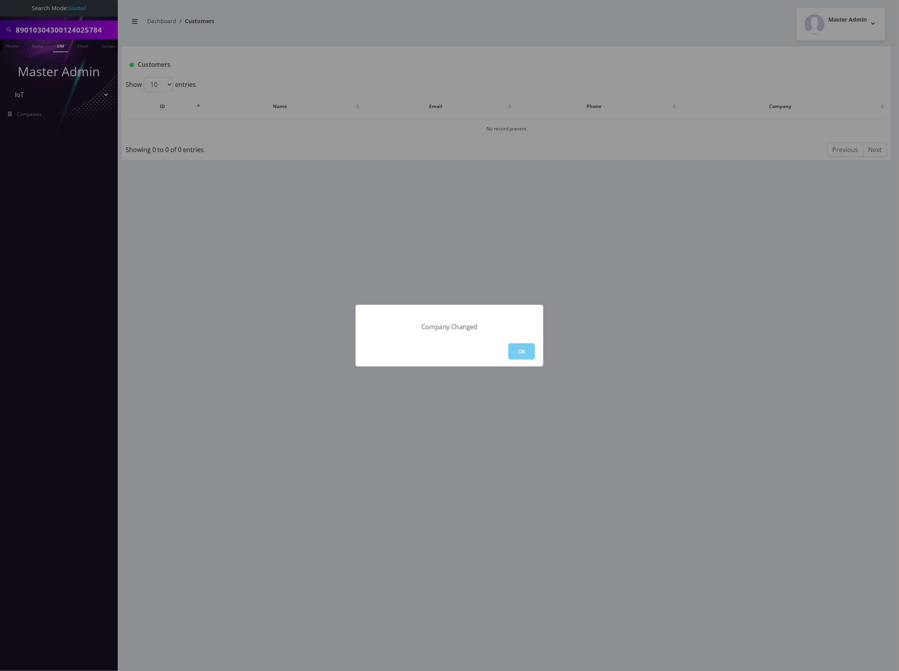
click at [531, 357] on button "OK" at bounding box center [522, 351] width 27 height 16
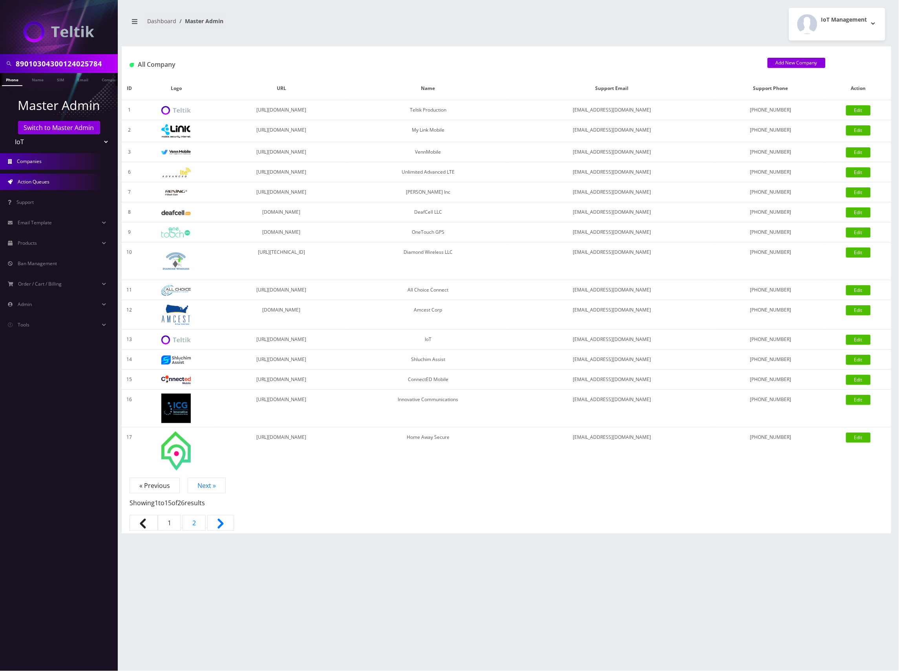
click at [31, 179] on span "Action Queues" at bounding box center [34, 181] width 32 height 7
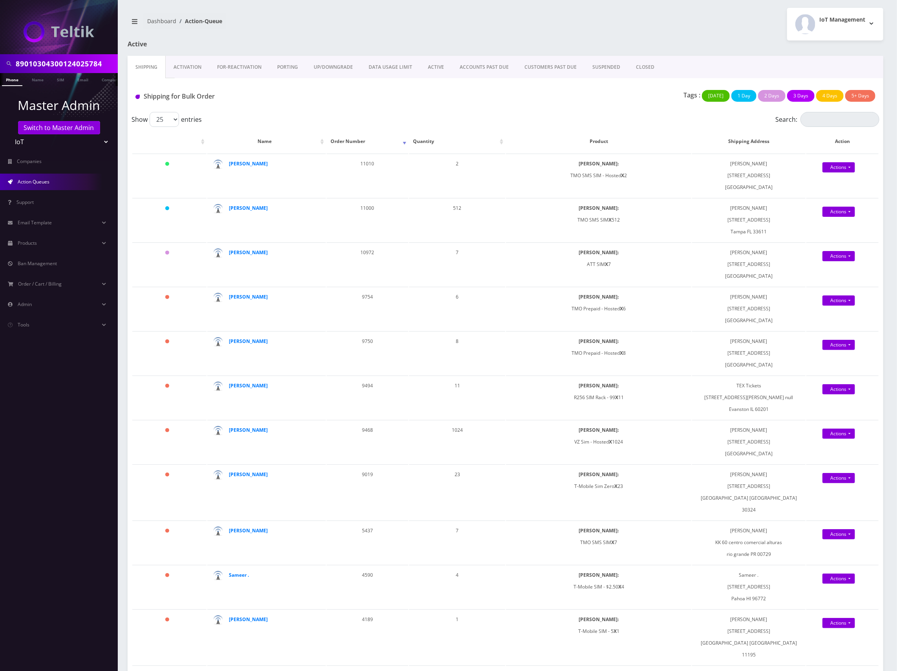
drag, startPoint x: 494, startPoint y: 99, endPoint x: 440, endPoint y: 104, distance: 53.7
click at [493, 99] on div "Tags : Today 1 Day 2 Days 3 Days 4 Days 5+ Days" at bounding box center [631, 98] width 502 height 16
drag, startPoint x: 286, startPoint y: 208, endPoint x: 242, endPoint y: 211, distance: 44.1
click at [242, 211] on div "Ryan Taravella" at bounding box center [268, 208] width 78 height 12
copy strong "Taravella"
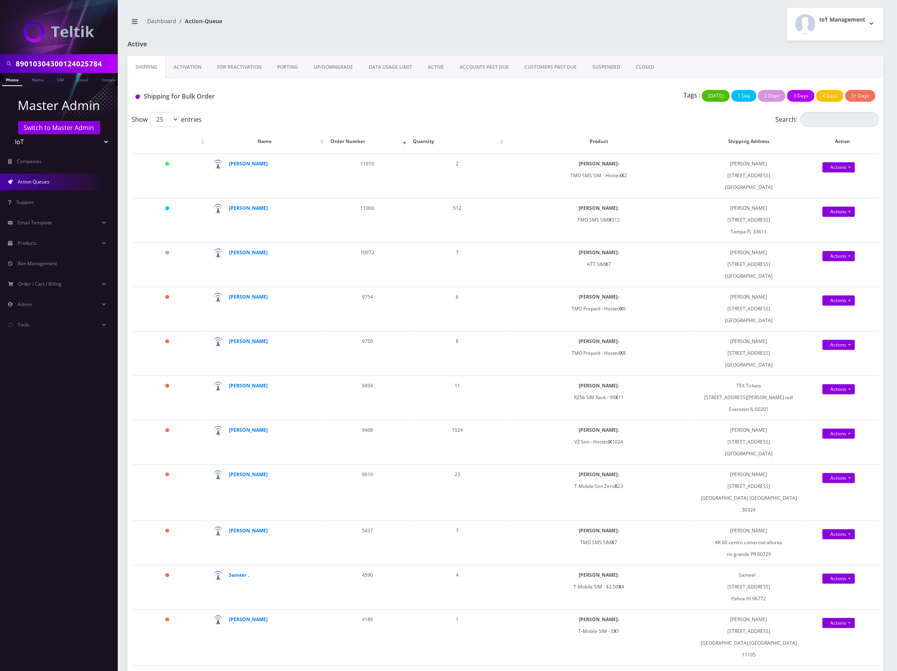
click at [497, 111] on div "Shipping for Bulk Order Tags : Today 1 Day 2 Days 3 Days 4 Days 5+ Days" at bounding box center [506, 95] width 756 height 34
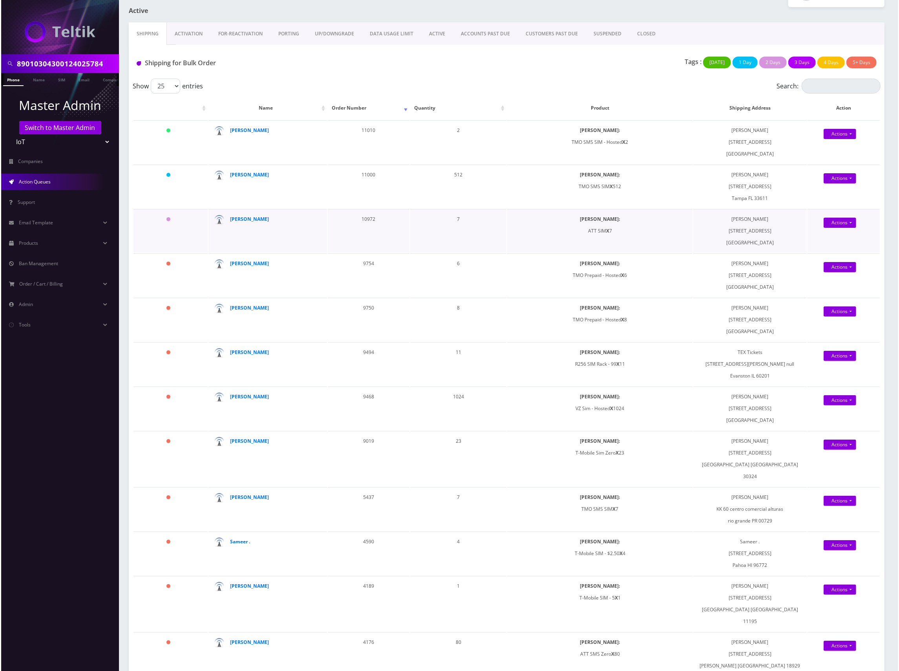
scroll to position [52, 0]
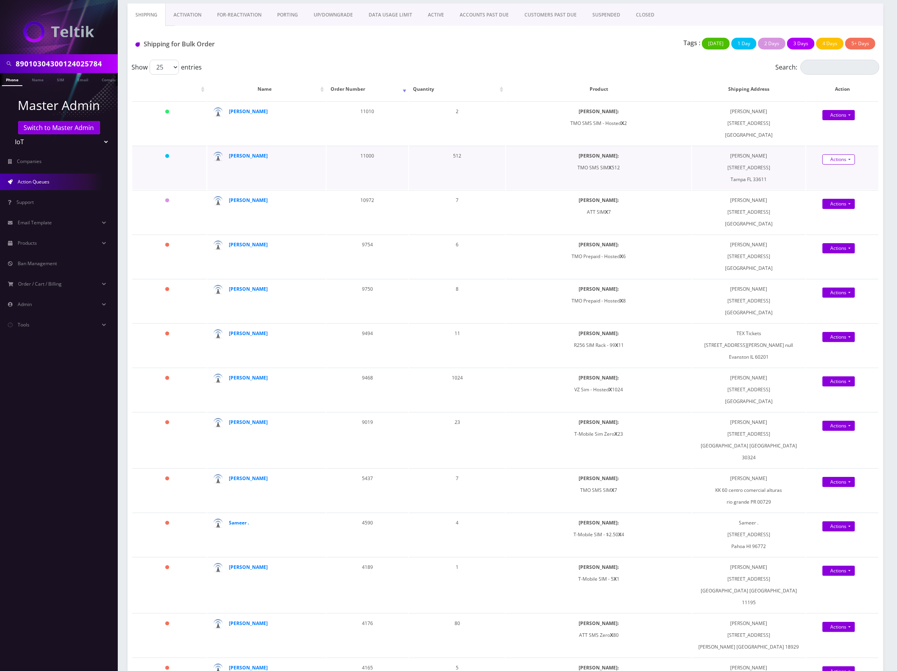
click at [844, 156] on link "Actions" at bounding box center [839, 159] width 33 height 10
click at [844, 174] on link "Shipped" at bounding box center [849, 174] width 64 height 12
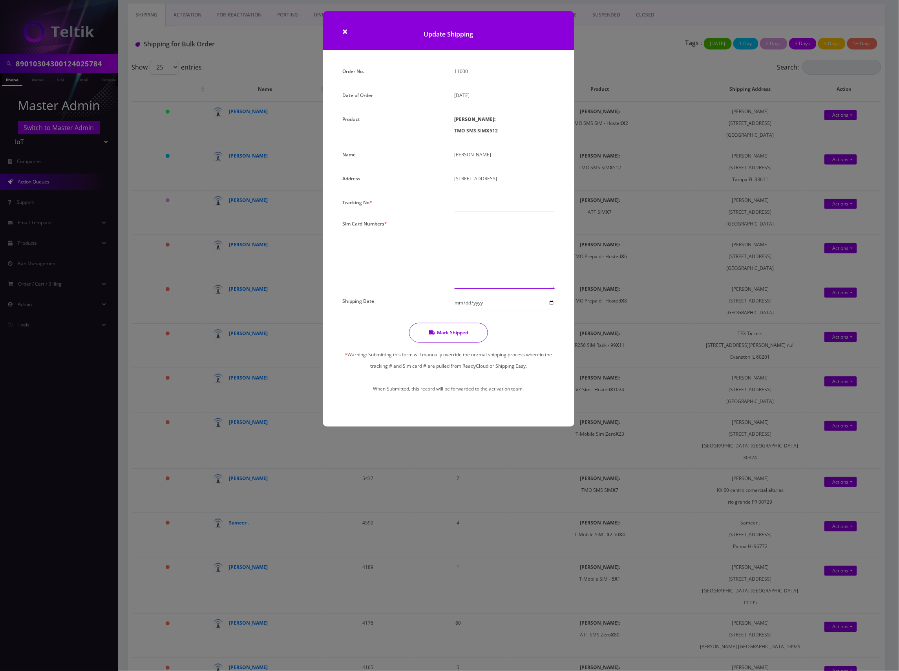
click at [483, 237] on textarea at bounding box center [505, 253] width 100 height 71
paste textarea "8901240497128460119 8901240497128460127 8901240497128460135 8901240497128460143…"
type textarea "8901240497128460119 8901240497128460127 8901240497128460135 8901240497128460143…"
click at [475, 205] on input "text" at bounding box center [505, 204] width 100 height 15
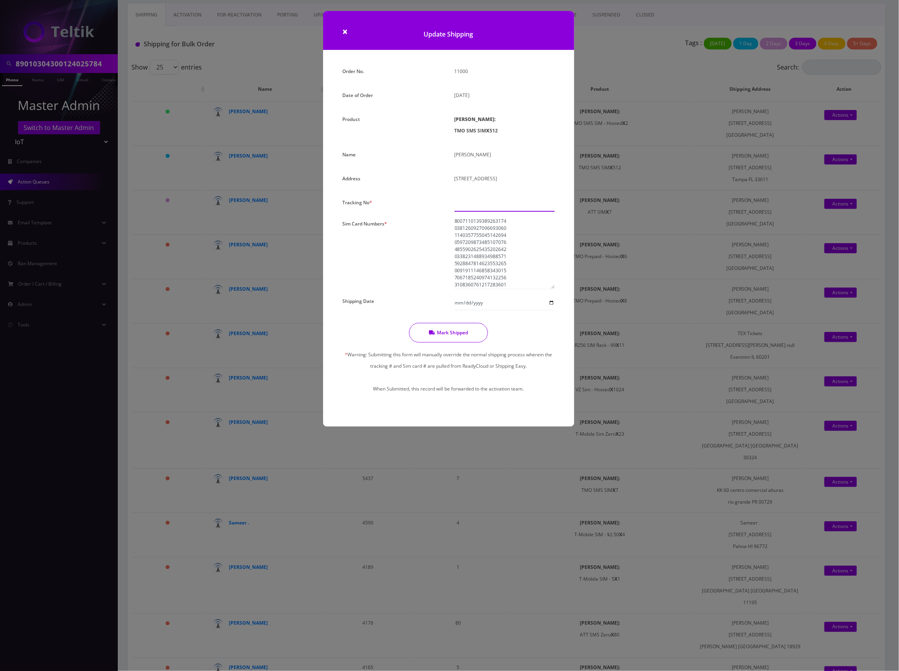
paste input "883553239733"
type input "883553239733"
click at [528, 308] on input "Shipping Date" at bounding box center [505, 302] width 100 height 15
click at [554, 304] on input "Shipping Date" at bounding box center [505, 302] width 100 height 15
type input "2025-08-13"
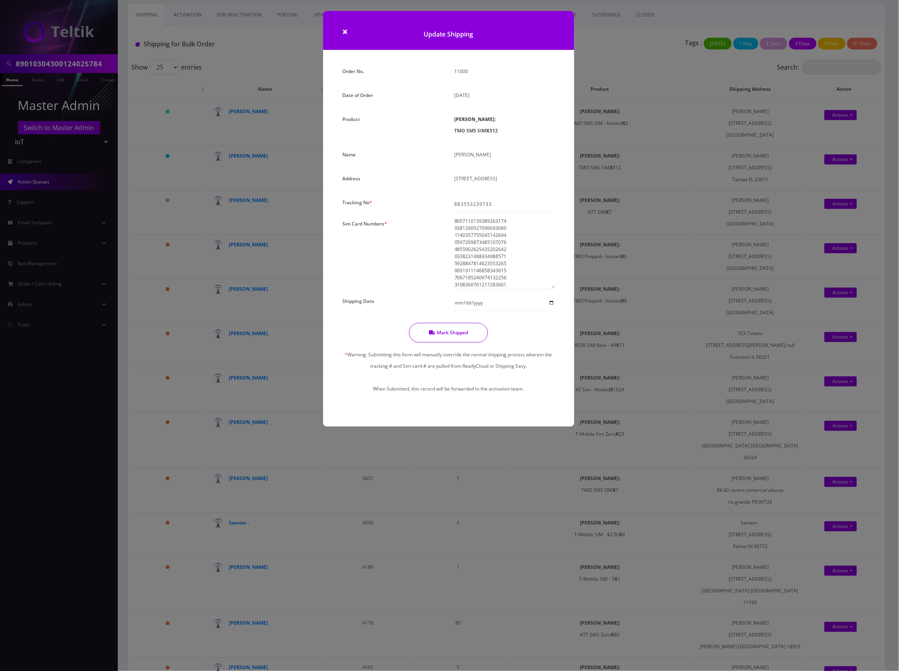
click at [460, 335] on button "Mark Shipped" at bounding box center [448, 333] width 79 height 20
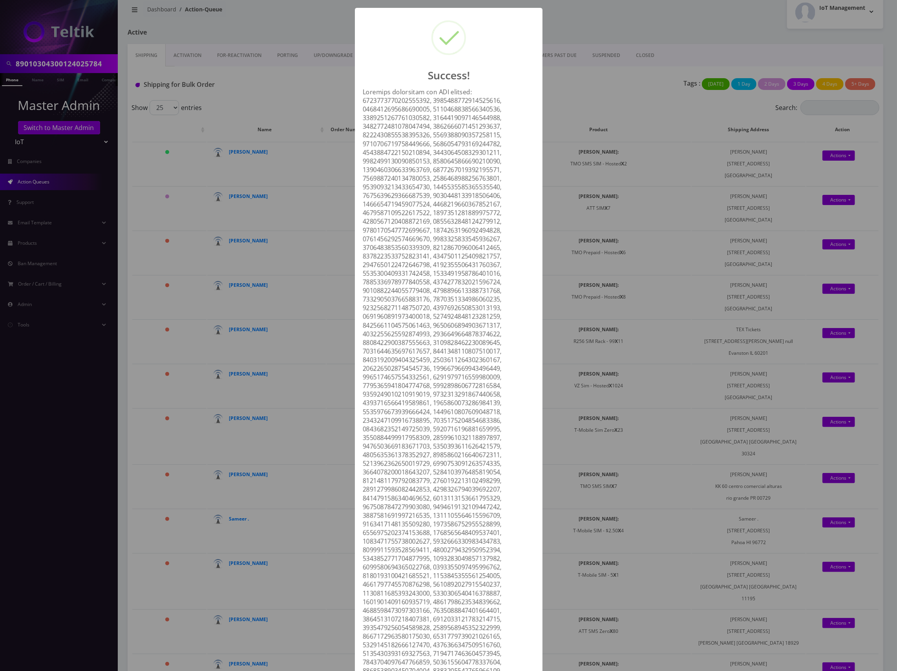
scroll to position [0, 0]
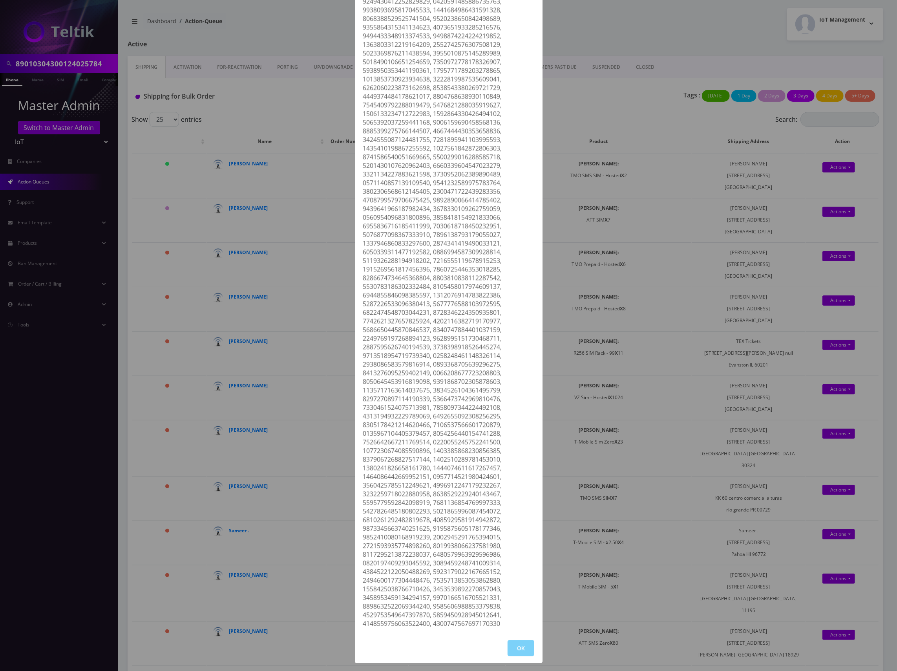
scroll to position [262, 0]
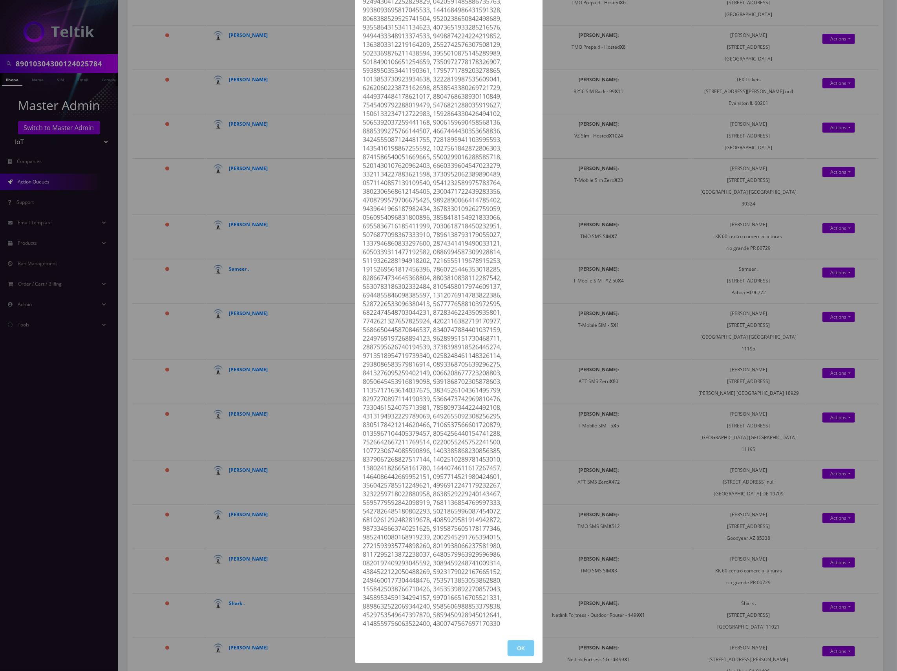
click at [512, 644] on button "OK" at bounding box center [521, 648] width 27 height 16
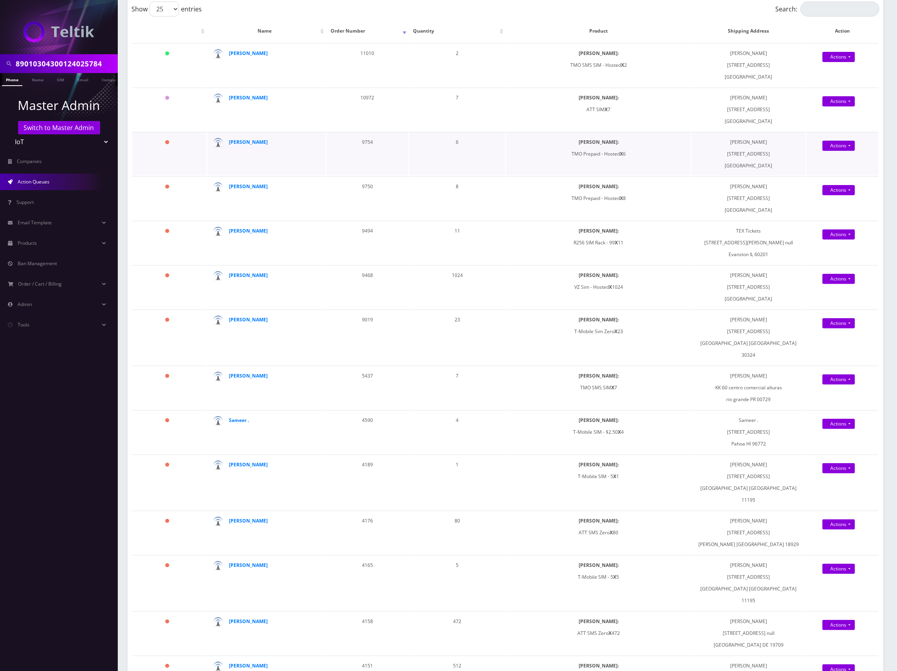
scroll to position [0, 0]
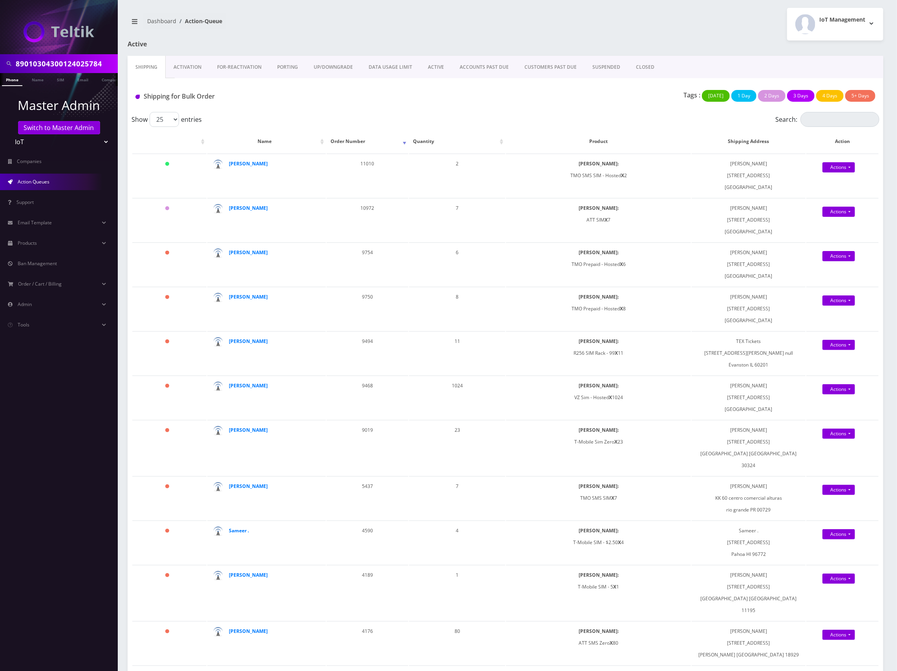
click at [63, 56] on input "89010304300124025784" at bounding box center [66, 63] width 100 height 15
paste input "14800001179824143"
type input "89148000011798241434"
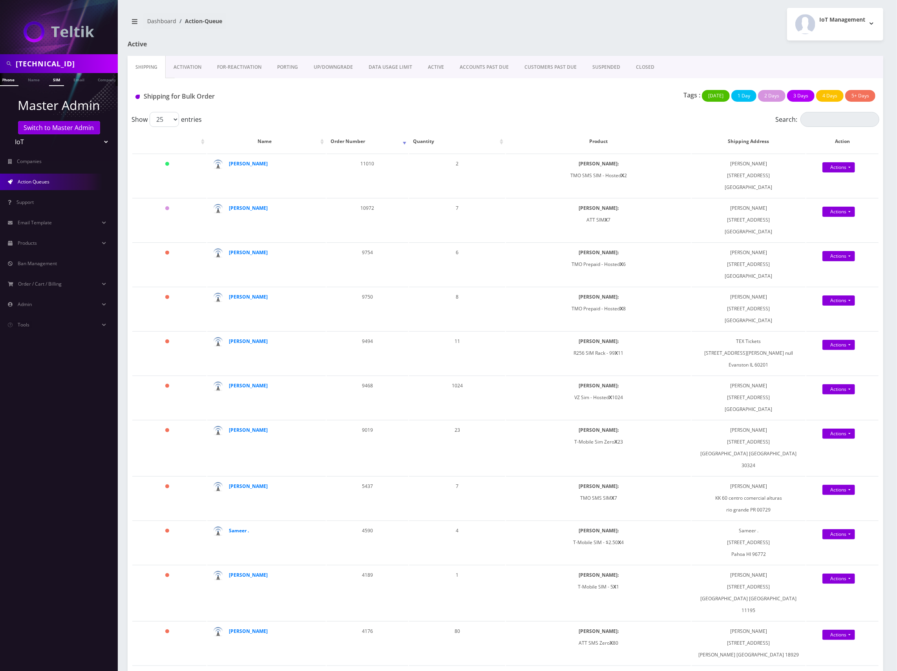
click at [54, 79] on link "SIM" at bounding box center [56, 79] width 15 height 13
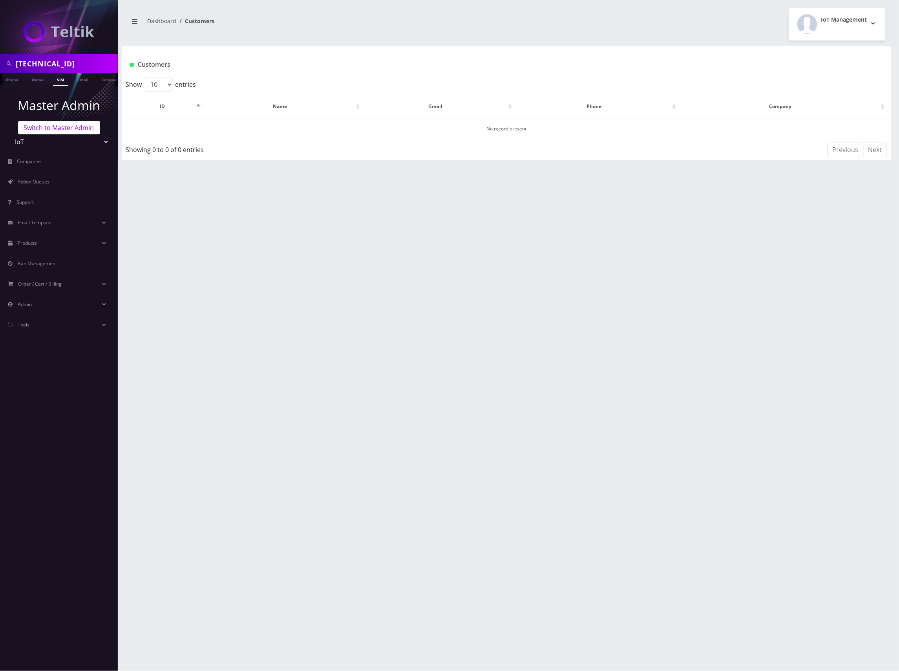
click at [63, 126] on link "Switch to Master Admin" at bounding box center [59, 127] width 82 height 13
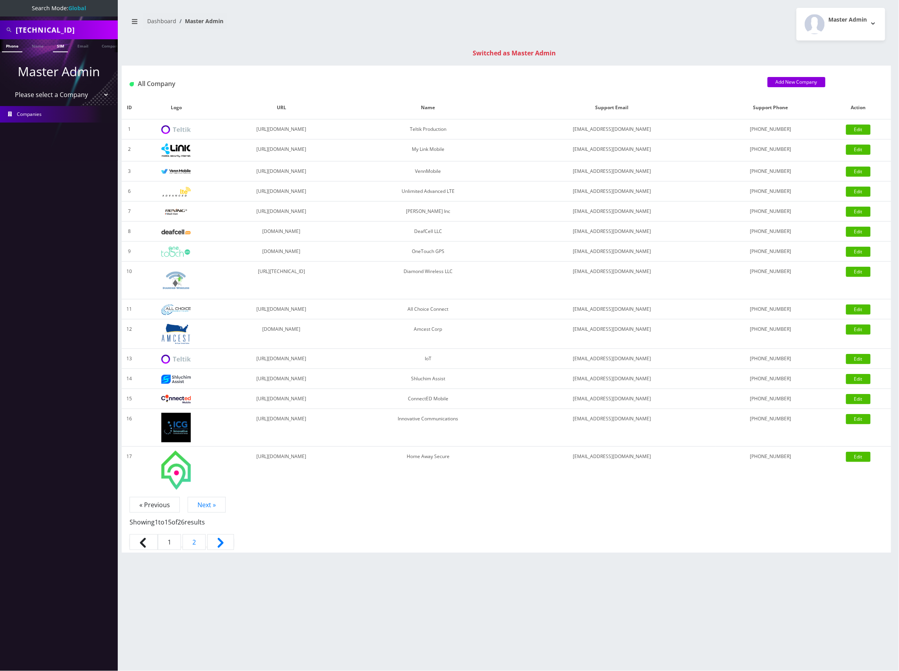
click at [63, 47] on link "SIM" at bounding box center [60, 45] width 15 height 13
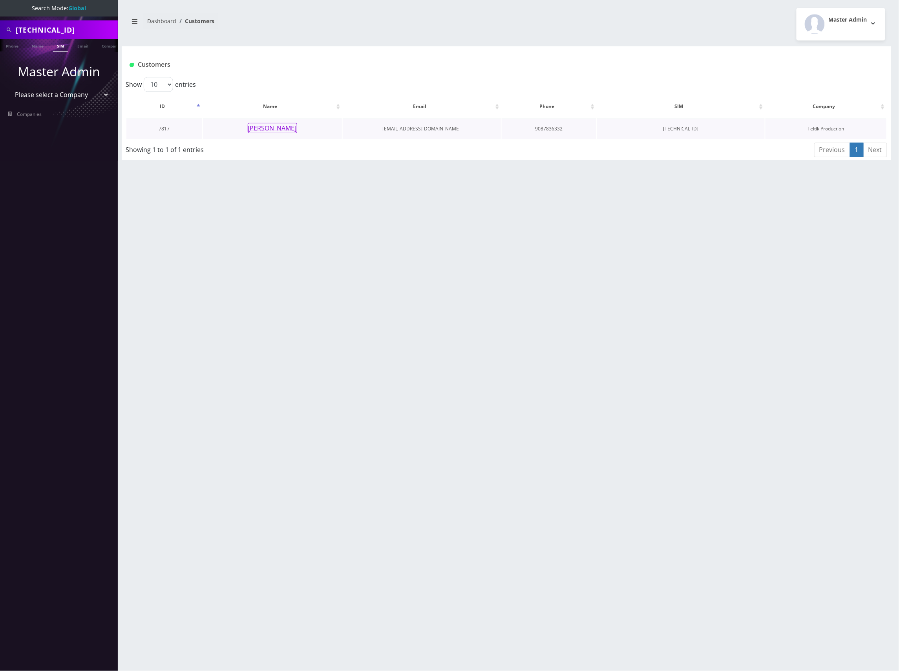
click at [284, 128] on button "[PERSON_NAME]" at bounding box center [272, 128] width 49 height 10
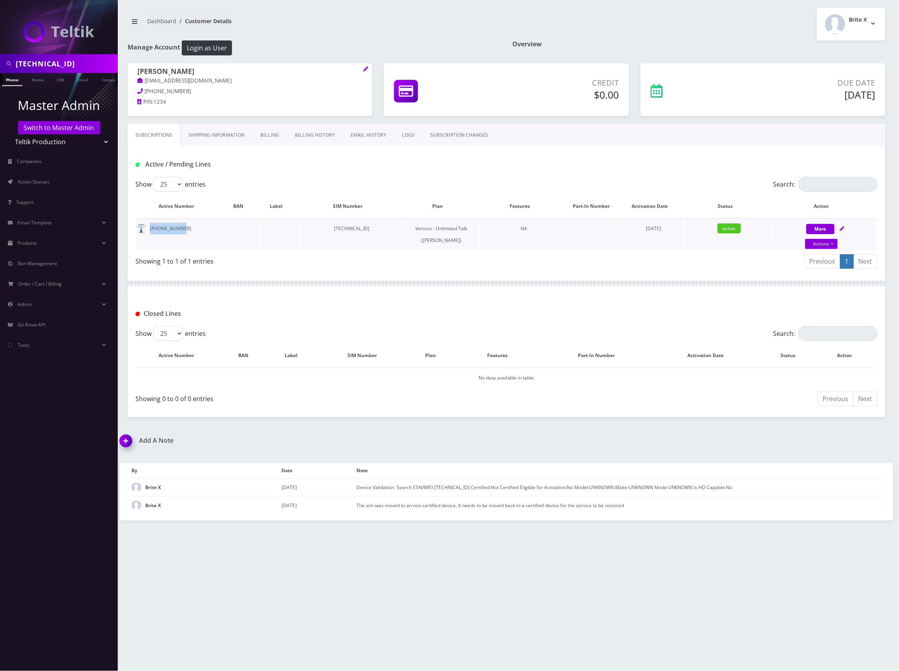
drag, startPoint x: 185, startPoint y: 227, endPoint x: 150, endPoint y: 227, distance: 35.3
click at [150, 227] on td "[PHONE_NUMBER]" at bounding box center [180, 234] width 88 height 32
copy td "[PHONE_NUMBER]"
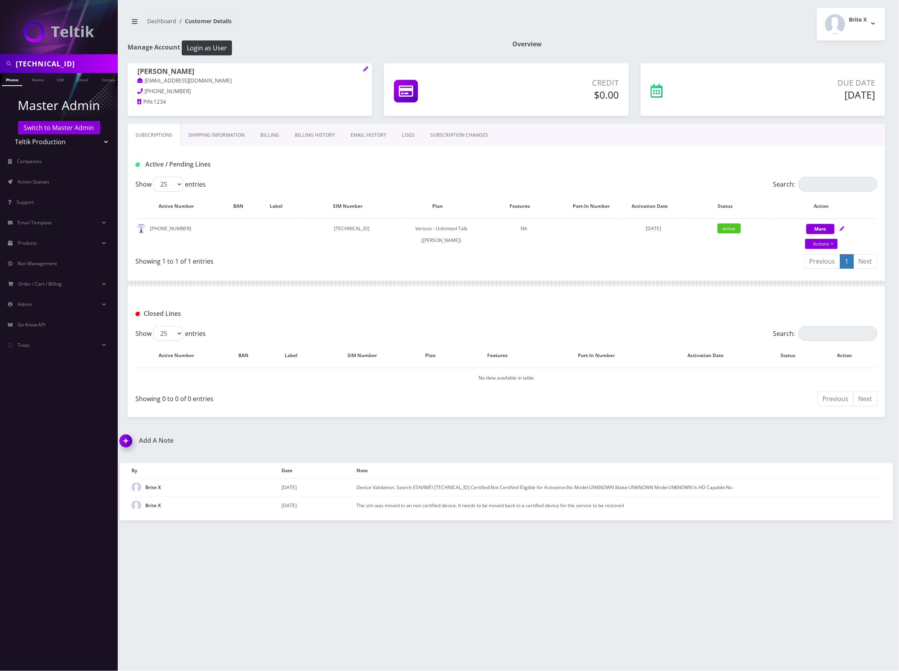
click at [68, 63] on input "89148000011798241434" at bounding box center [66, 63] width 100 height 15
paste input "453522722"
type input "8453522722"
click at [57, 129] on link "Switch to Master Admin" at bounding box center [59, 127] width 82 height 13
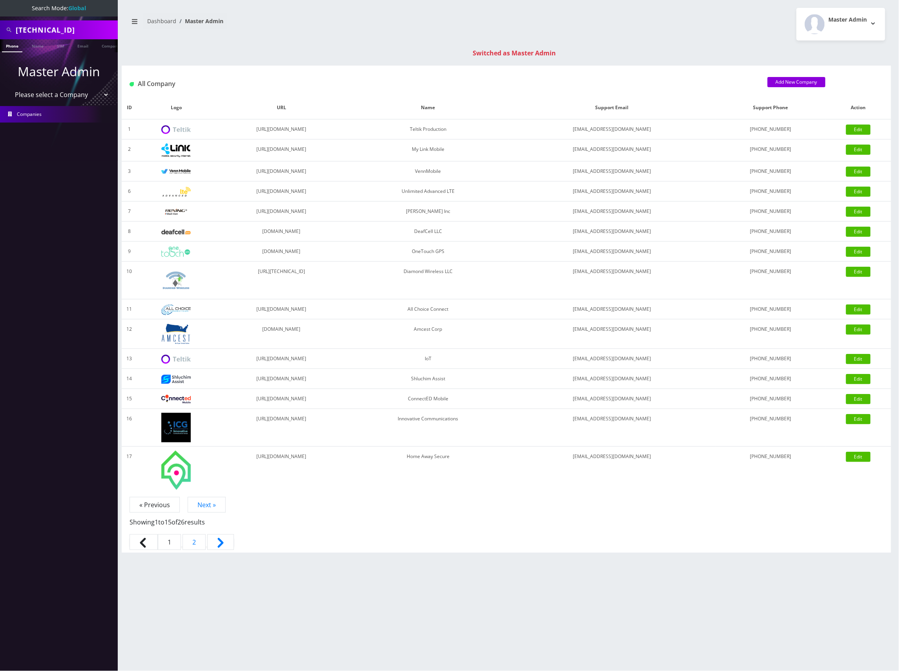
click at [69, 31] on input "[TECHNICAL_ID]" at bounding box center [66, 29] width 100 height 15
paste input "453522722"
type input "8453522722"
click at [7, 49] on li at bounding box center [4, 48] width 8 height 20
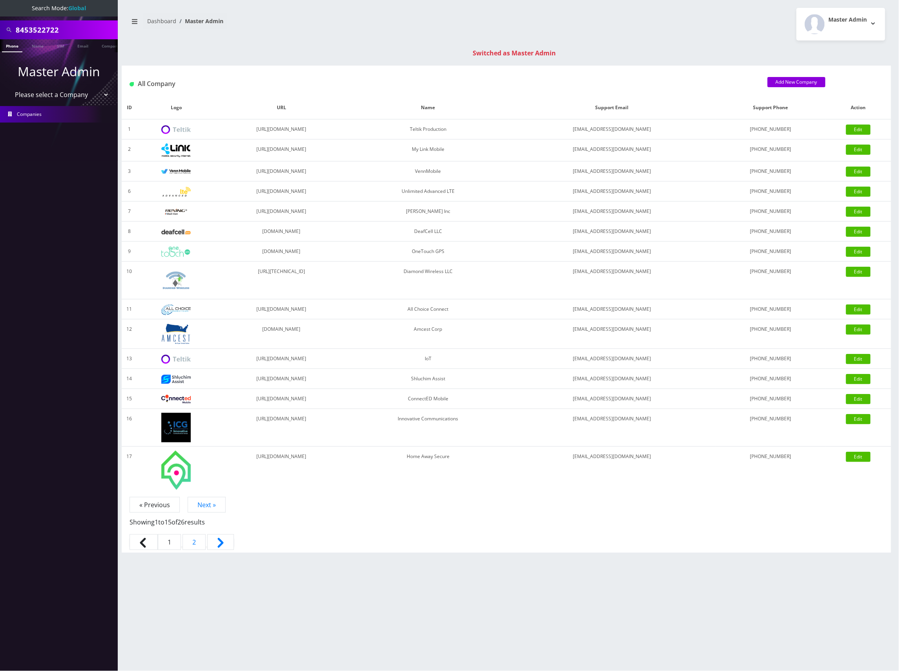
click at [8, 47] on link "Phone" at bounding box center [12, 45] width 20 height 13
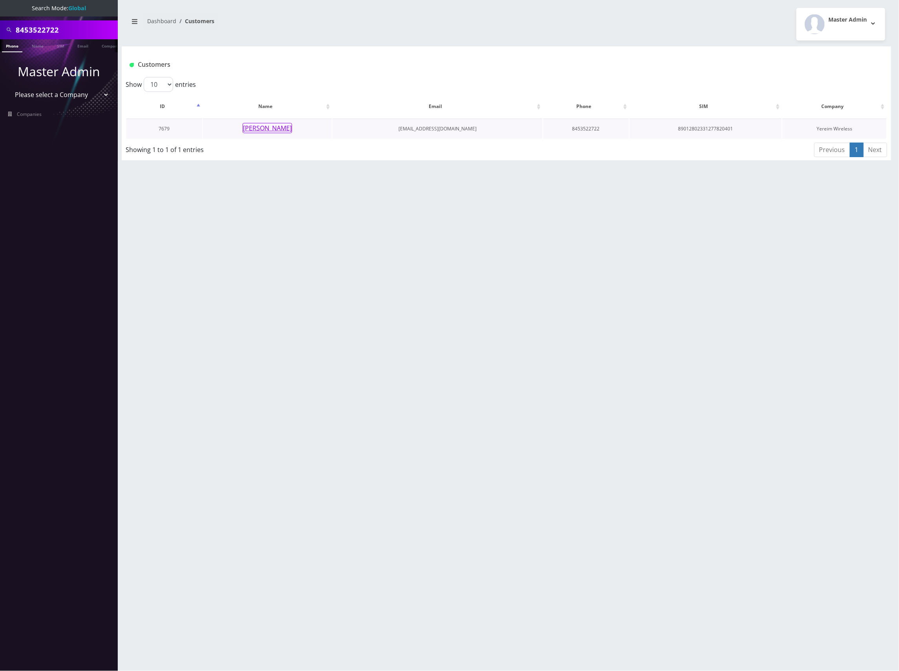
click at [278, 129] on button "[PERSON_NAME]" at bounding box center [267, 128] width 49 height 10
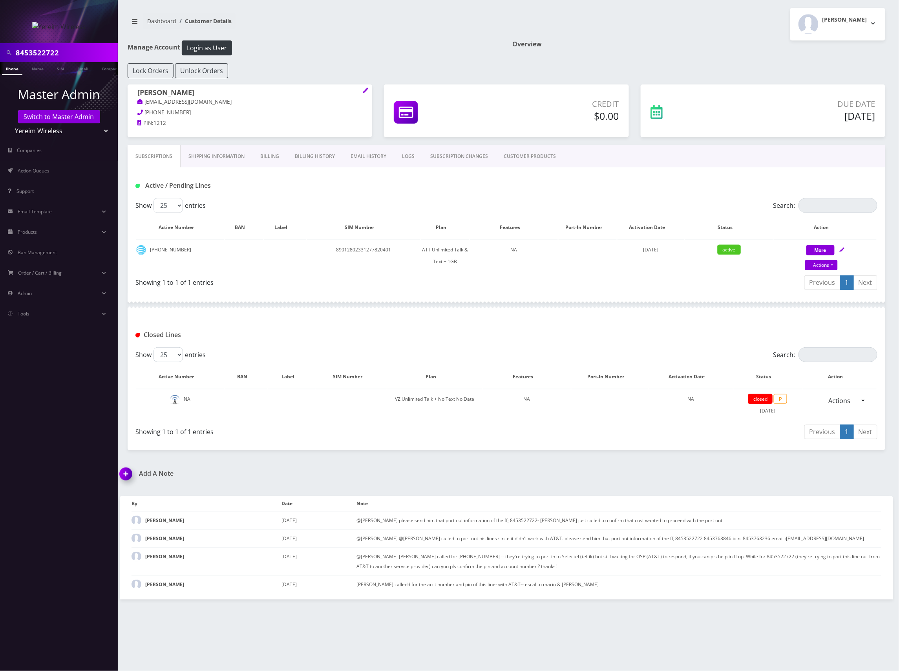
click at [60, 135] on select "Teltik Production My Link Mobile VennMobile Unlimited Advanced LTE Rexing Inc D…" at bounding box center [59, 130] width 100 height 15
select select "13"
click at [9, 123] on select "Teltik Production My Link Mobile VennMobile Unlimited Advanced LTE Rexing Inc D…" at bounding box center [59, 130] width 100 height 15
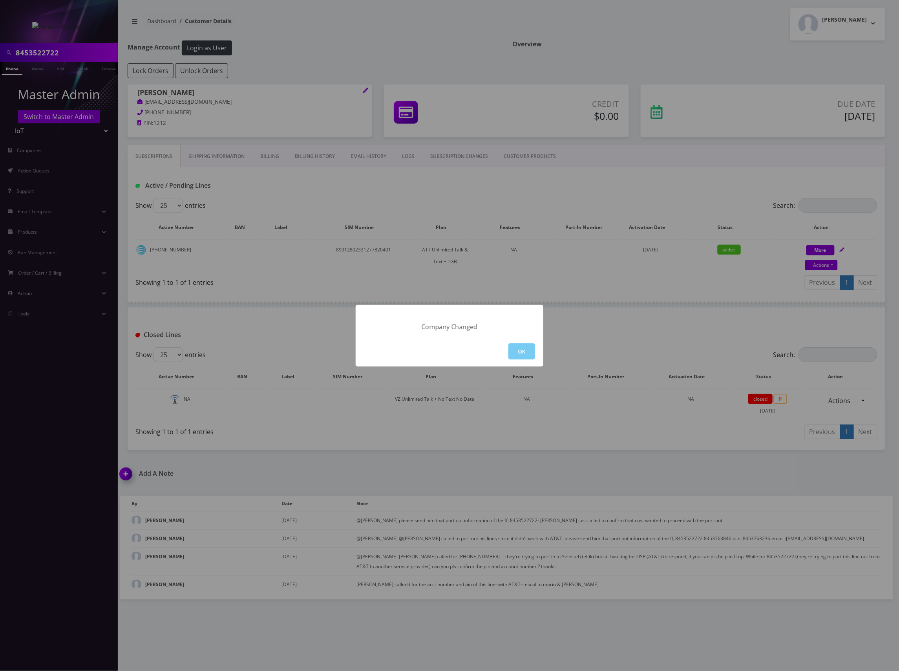
click at [519, 352] on button "OK" at bounding box center [522, 351] width 27 height 16
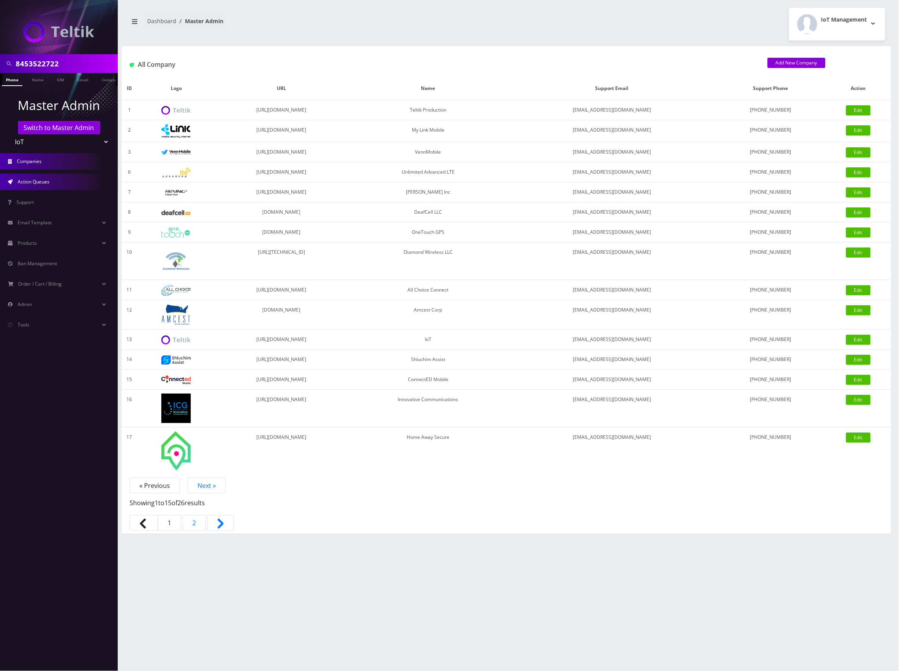
click at [43, 181] on span "Action Queues" at bounding box center [34, 181] width 32 height 7
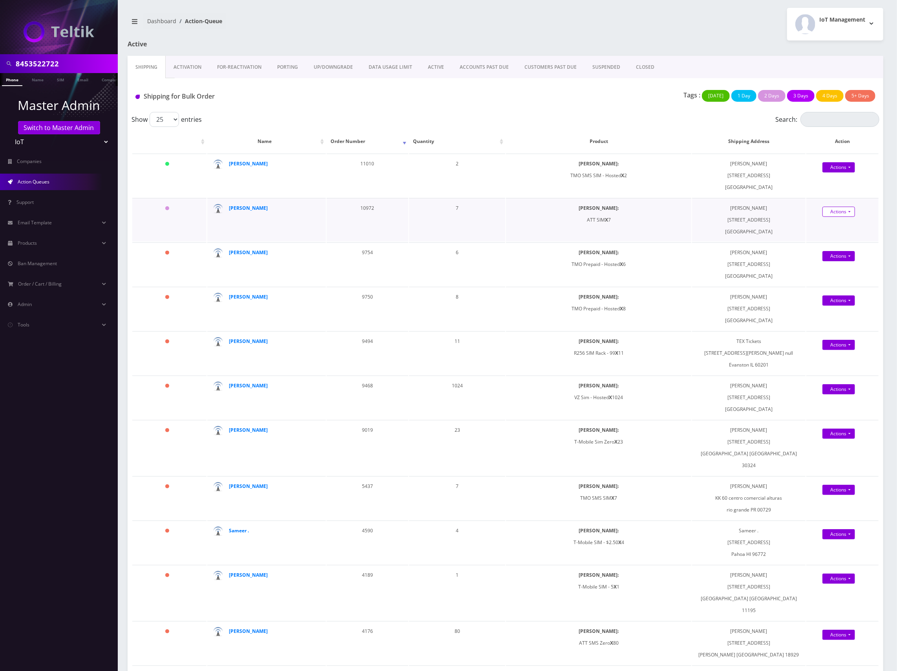
click at [848, 213] on link "Actions" at bounding box center [839, 212] width 33 height 10
click at [840, 225] on link "Shipped" at bounding box center [849, 226] width 64 height 12
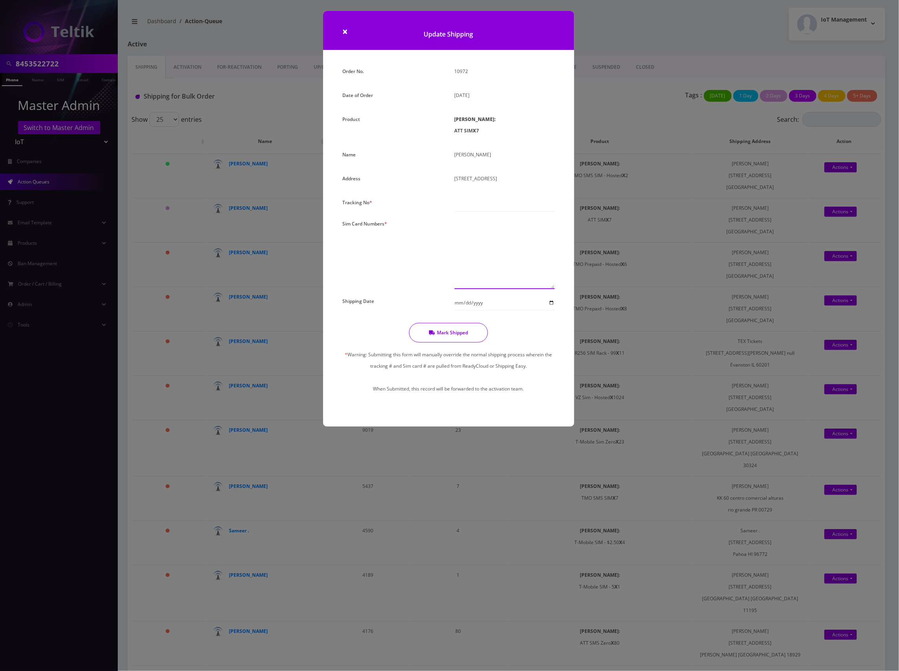
click at [483, 245] on textarea at bounding box center [505, 253] width 100 height 71
paste textarea "89010304300124025594 89010304300124025784 89010304300107874232 8901030430012401…"
type textarea "89010304300124025594 89010304300124025784 89010304300107874232 8901030430012401…"
click at [484, 212] on input "text" at bounding box center [505, 204] width 100 height 15
paste input "883554097016"
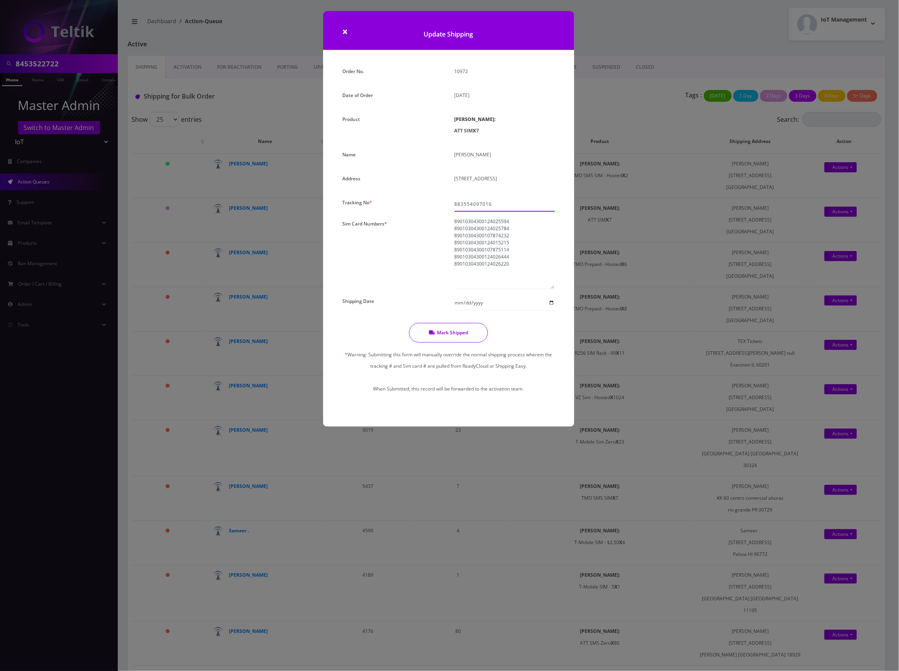
type input "883554097016"
click at [487, 310] on input "Shipping Date" at bounding box center [505, 302] width 100 height 15
click at [552, 310] on input "Shipping Date" at bounding box center [505, 302] width 100 height 15
type input "2025-08-13"
click at [452, 342] on button "Mark Shipped" at bounding box center [448, 333] width 79 height 20
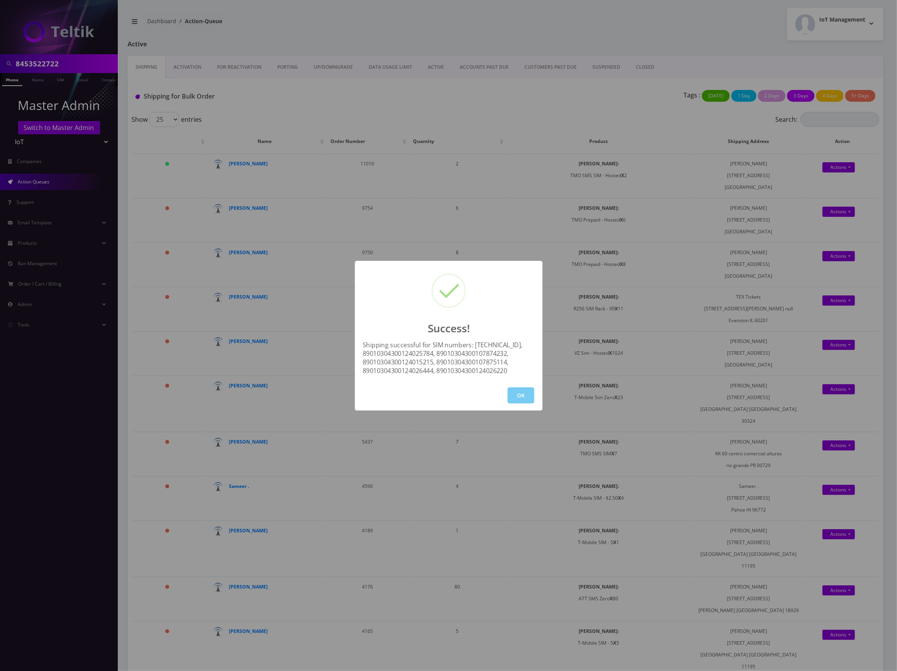
click at [524, 395] on button "OK" at bounding box center [521, 395] width 27 height 16
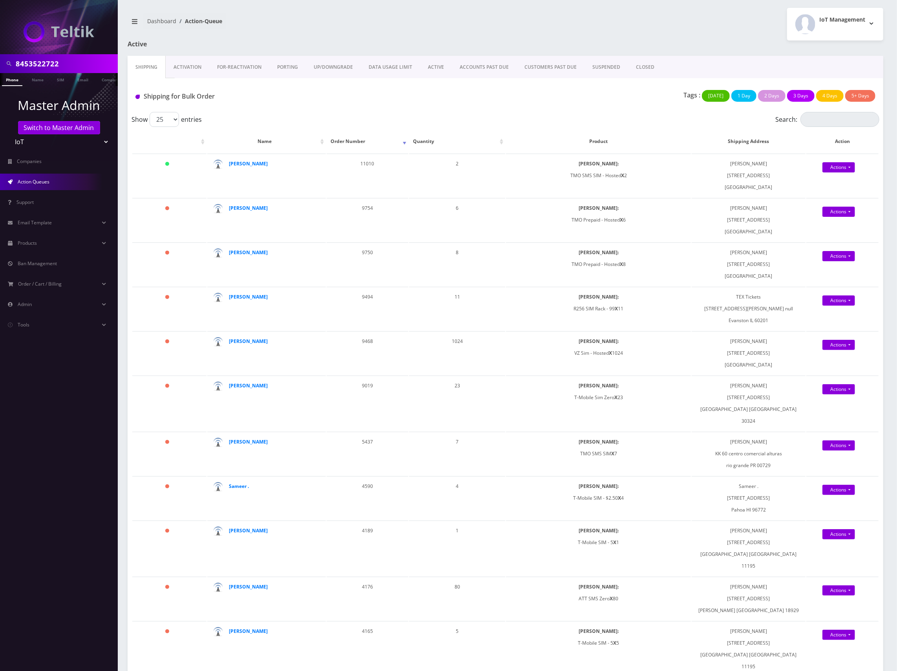
click at [41, 63] on input "8453522722" at bounding box center [66, 63] width 100 height 15
paste input "9010303300127792050"
type input "89010303300127792050"
click at [57, 81] on link "SIM" at bounding box center [60, 79] width 15 height 13
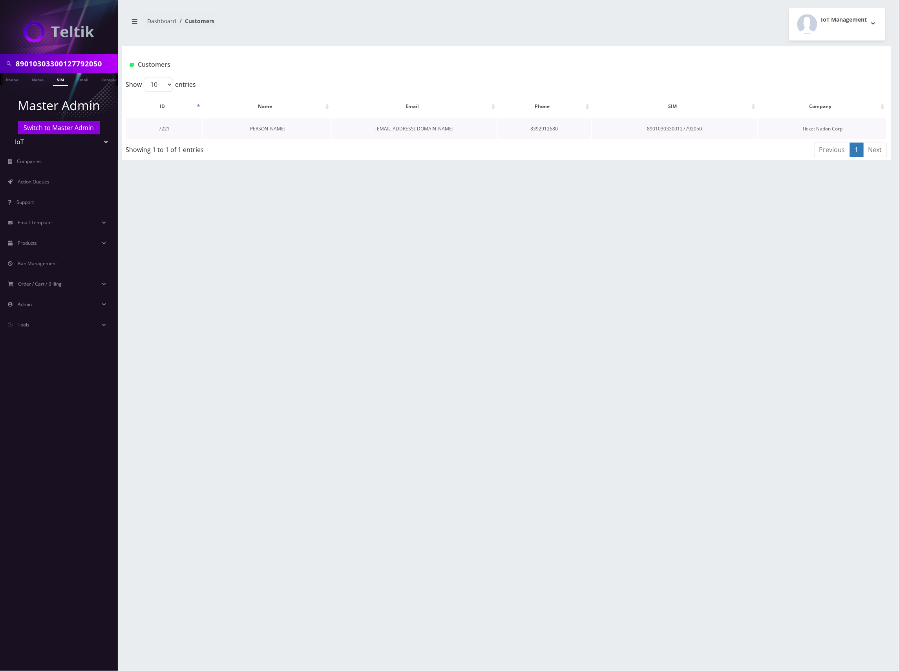
click at [280, 129] on link "[PERSON_NAME]" at bounding box center [267, 128] width 37 height 7
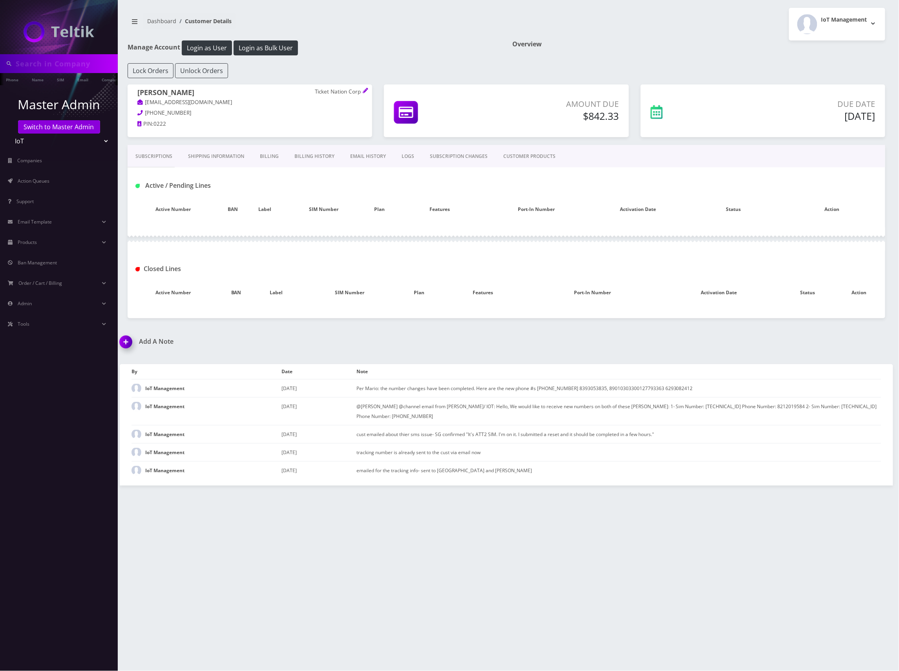
type input "89010303300127792050"
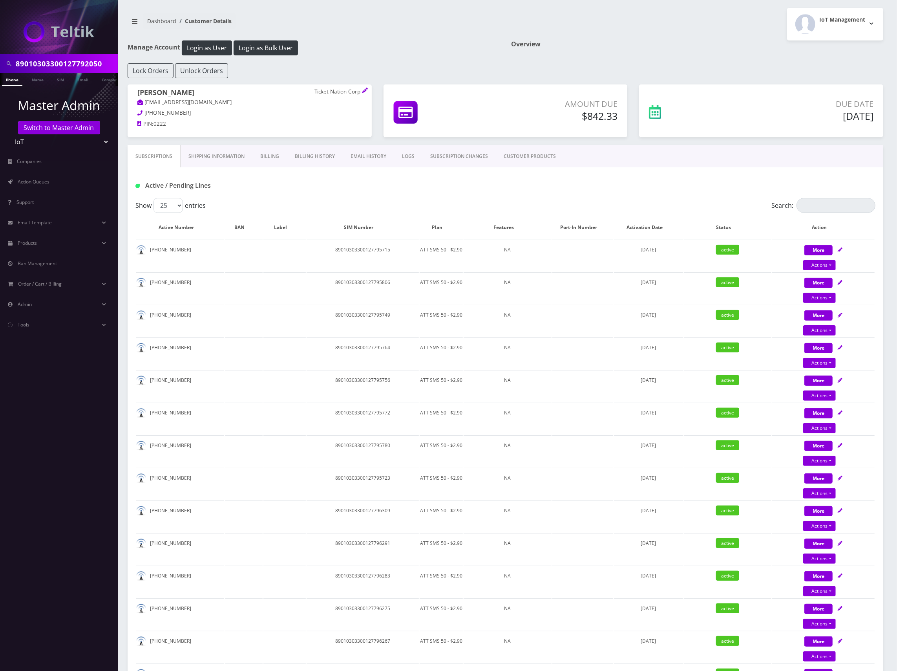
click at [60, 53] on div at bounding box center [59, 27] width 118 height 54
click at [58, 63] on input "89010303300127792050" at bounding box center [66, 63] width 100 height 15
click at [71, 126] on link "Switch to Master Admin" at bounding box center [59, 127] width 82 height 13
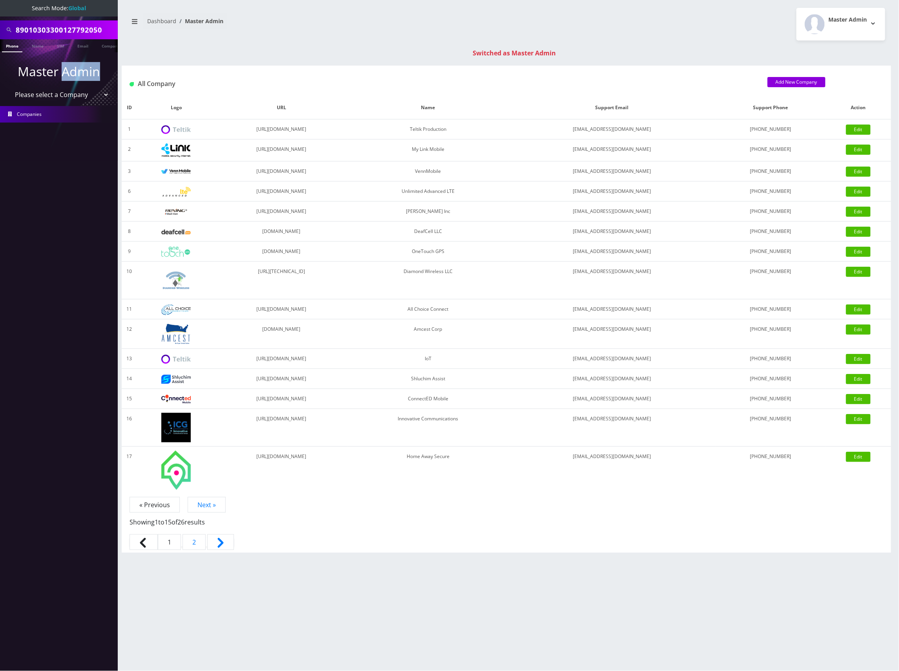
click at [74, 63] on p "Master Admin" at bounding box center [59, 71] width 118 height 19
click at [84, 27] on input "89010303300127792050" at bounding box center [66, 29] width 100 height 15
paste input "148000011798241434"
type input "[TECHNICAL_ID]"
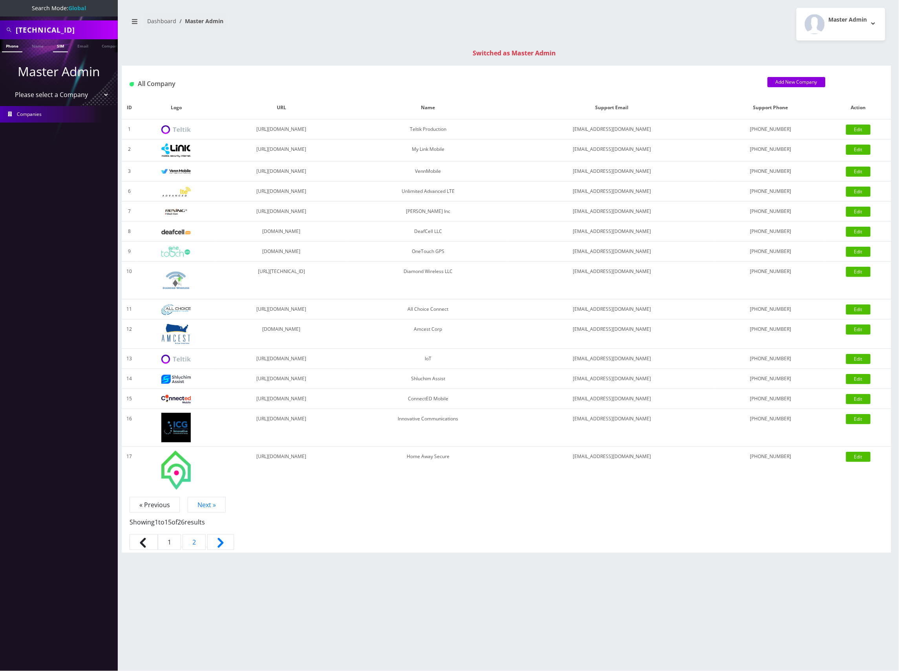
click at [60, 48] on link "SIM" at bounding box center [60, 45] width 15 height 13
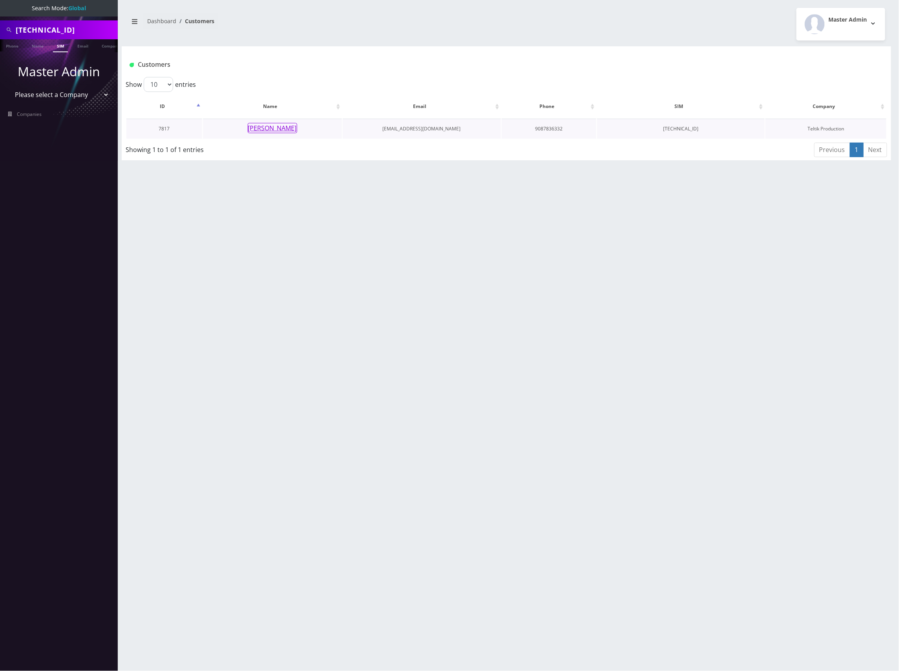
click at [279, 126] on button "[PERSON_NAME]" at bounding box center [272, 128] width 49 height 10
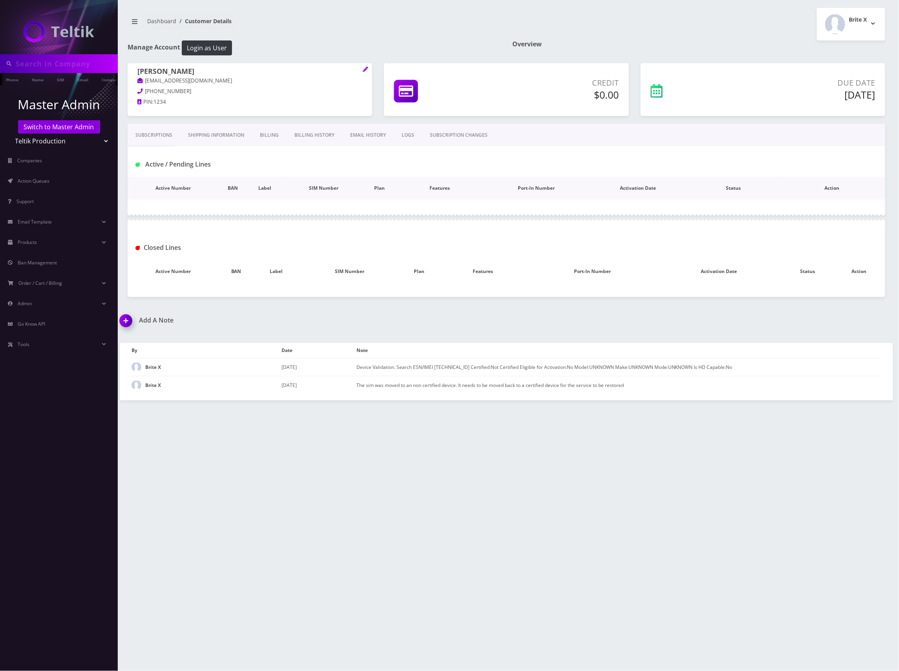
type input "[TECHNICAL_ID]"
